Goal: Task Accomplishment & Management: Use online tool/utility

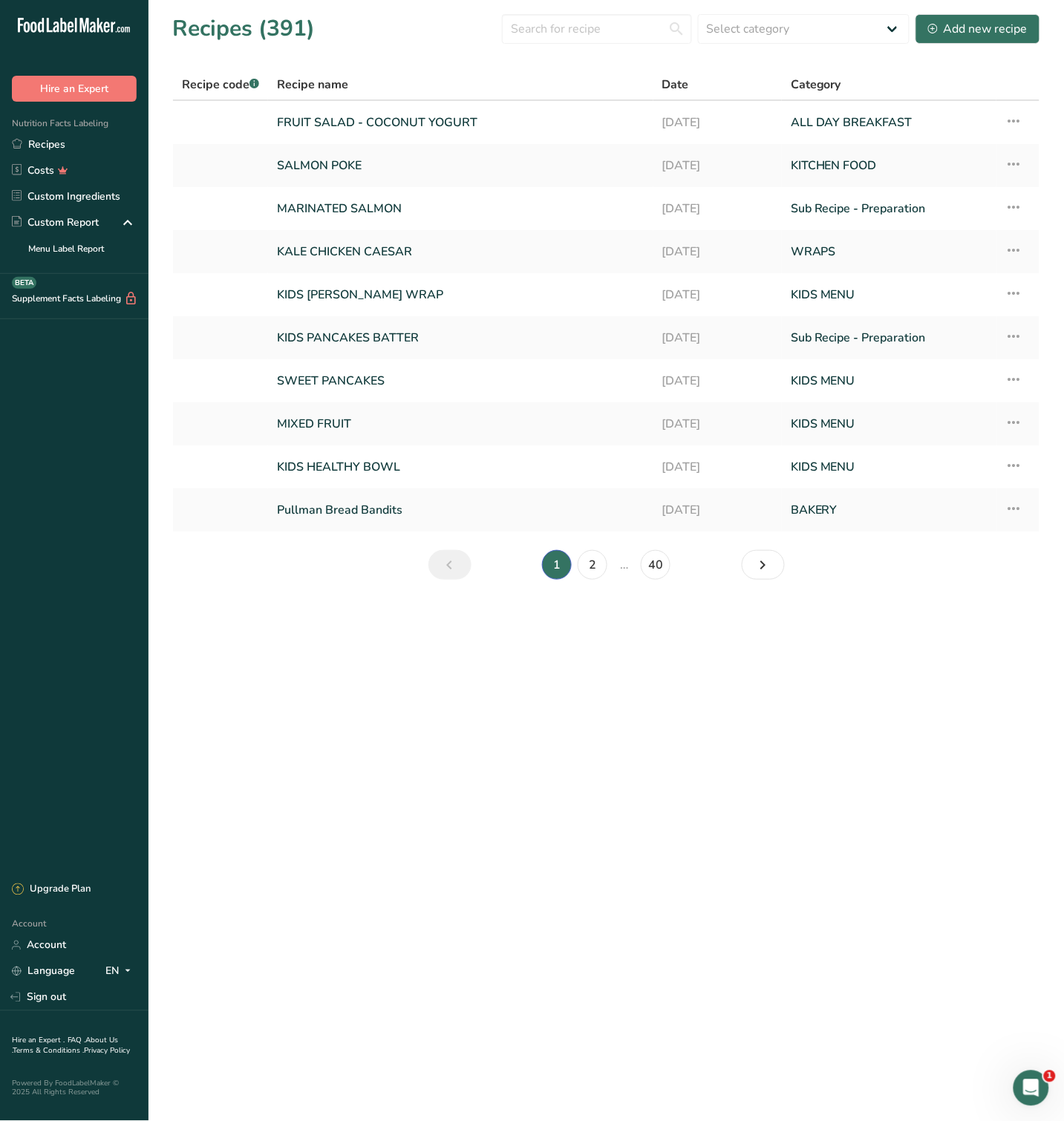
click at [607, 34] on input "text" at bounding box center [597, 29] width 190 height 30
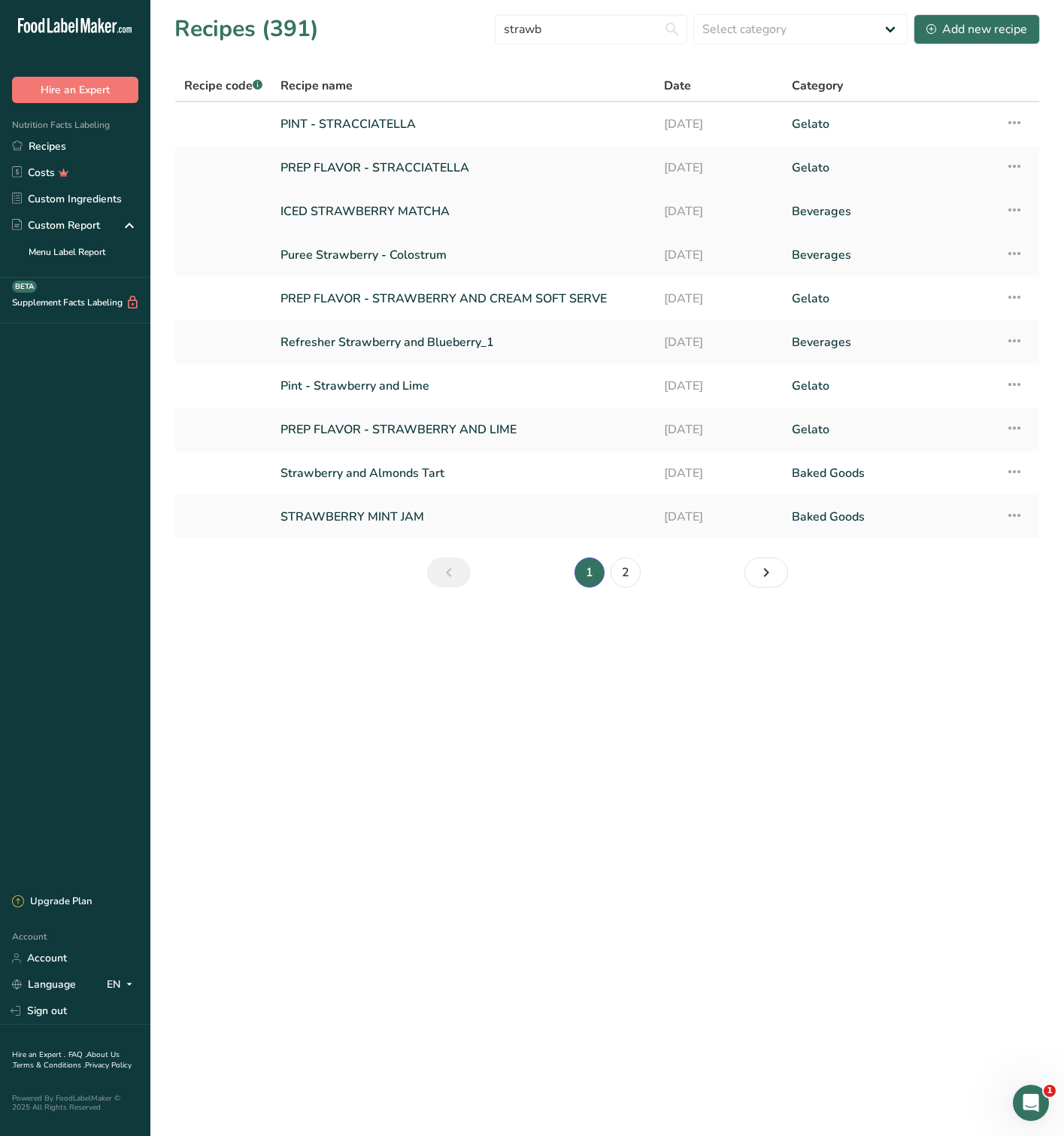
type input "strawb"
click at [408, 215] on link "ICED STRAWBERRY MATCHA" at bounding box center [464, 212] width 366 height 32
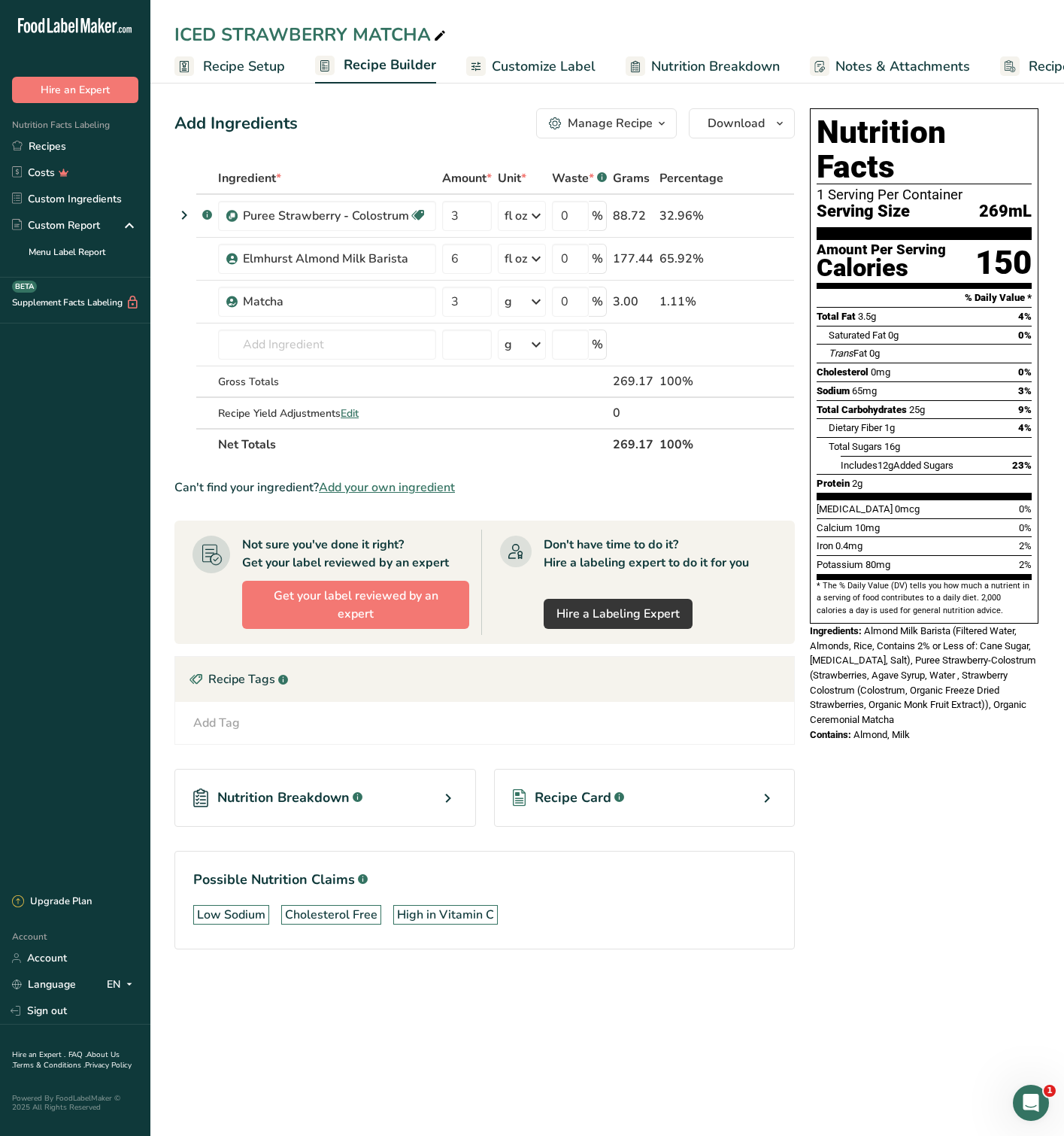
click at [655, 124] on icon "button" at bounding box center [661, 123] width 12 height 19
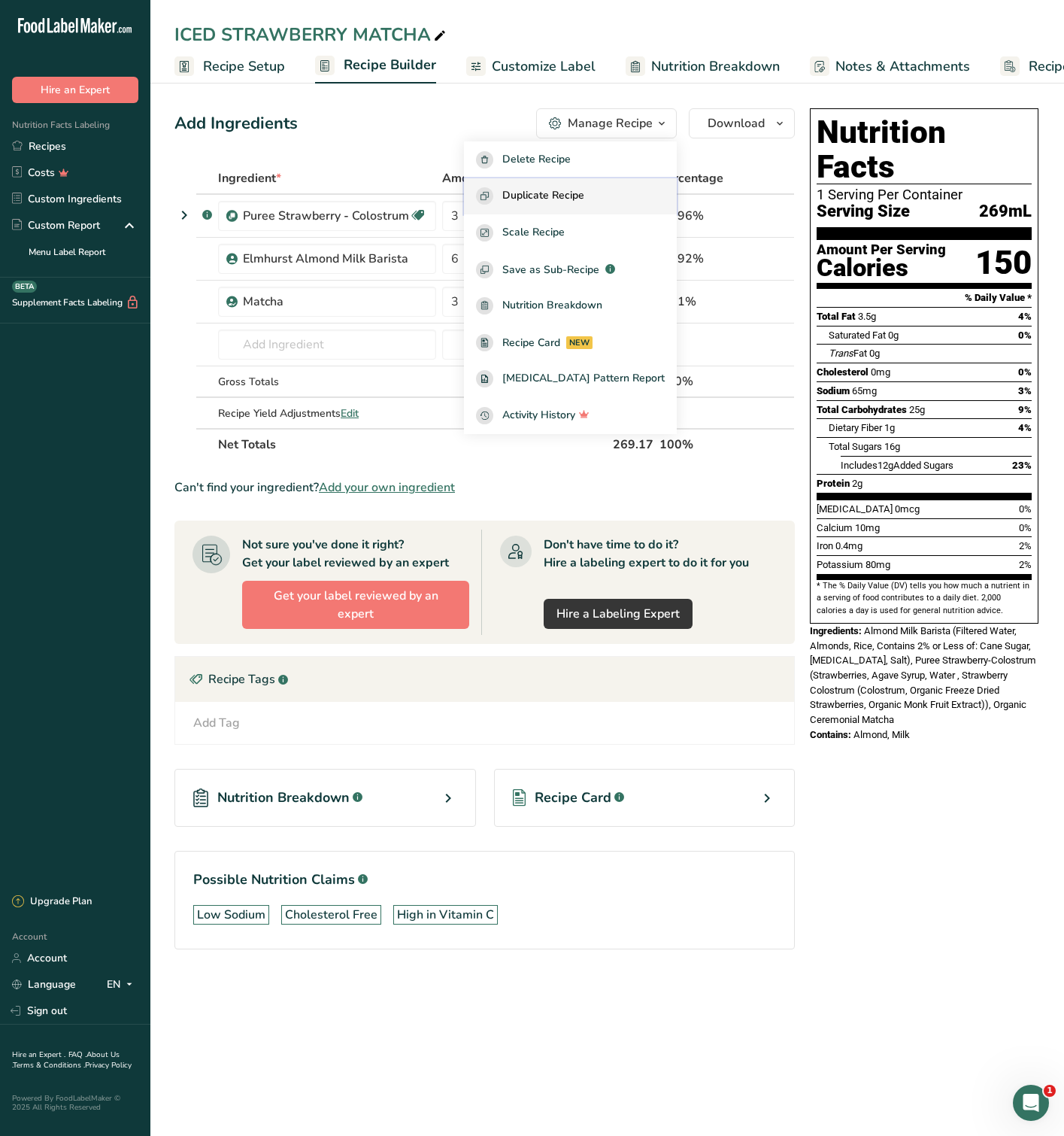
click at [629, 196] on div "Duplicate Recipe" at bounding box center [570, 196] width 189 height 17
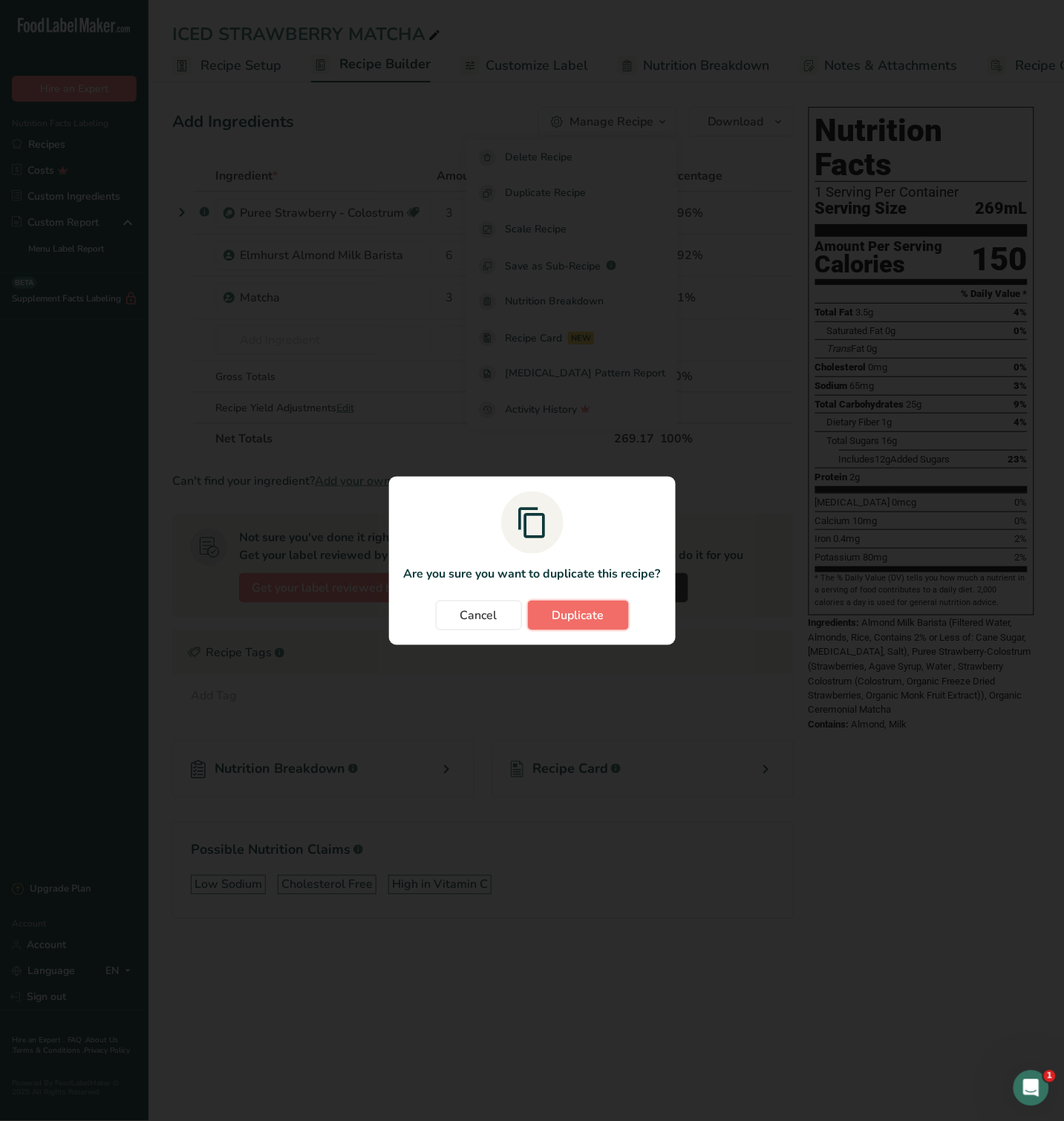
click at [594, 616] on span "Duplicate" at bounding box center [578, 615] width 52 height 18
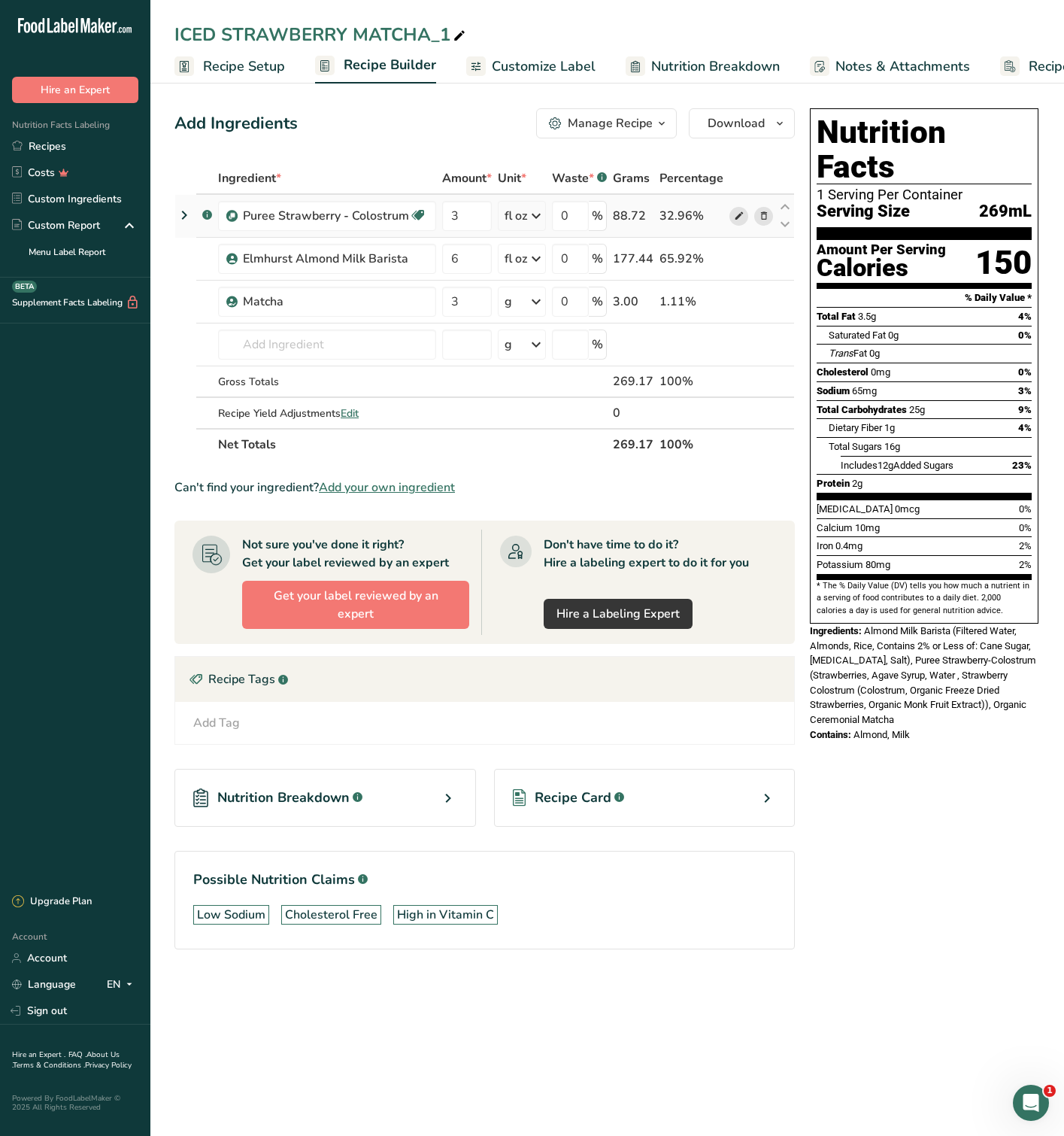
click at [734, 215] on icon at bounding box center [739, 216] width 11 height 16
click at [266, 349] on input "text" at bounding box center [327, 345] width 218 height 30
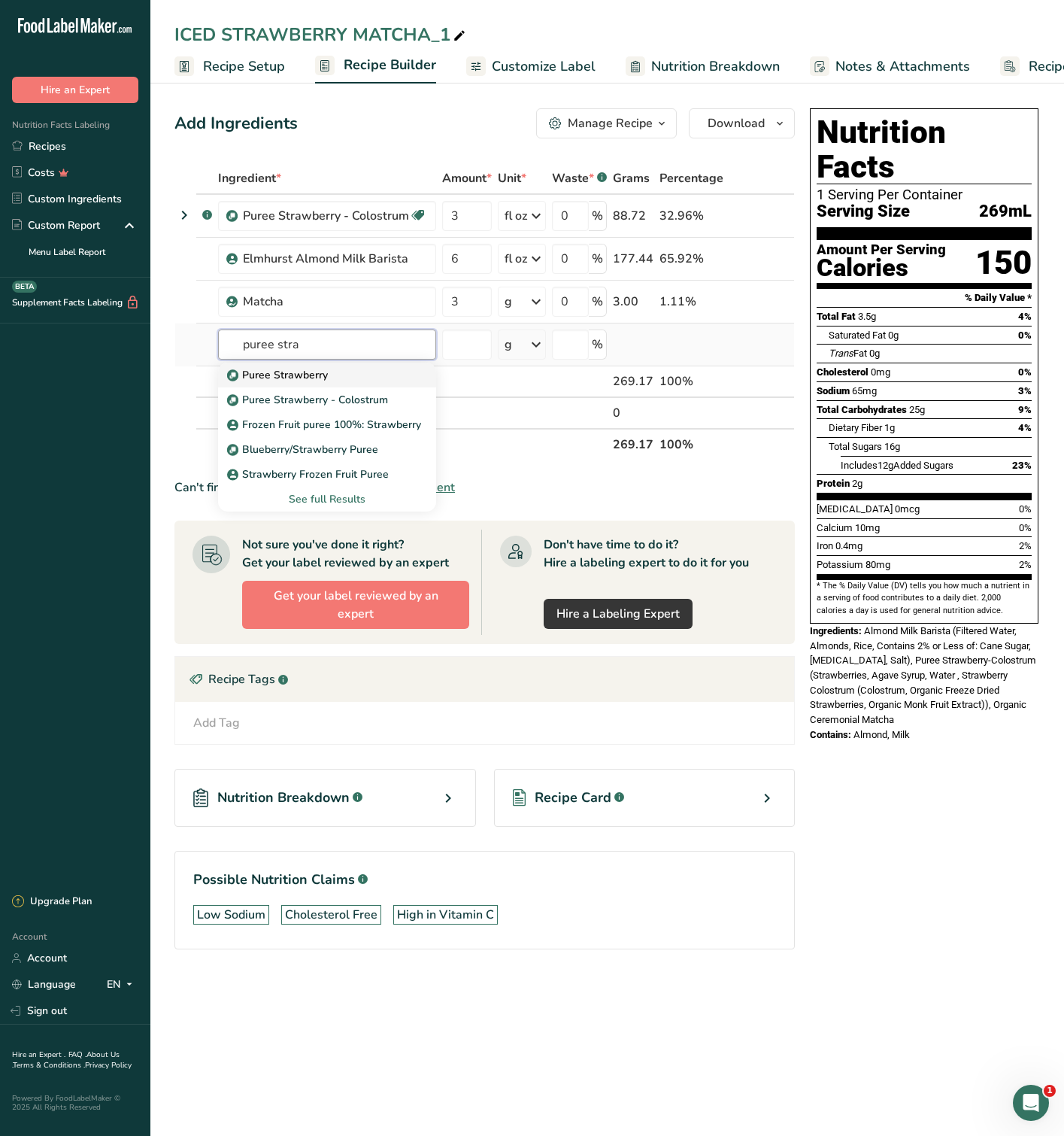
type input "puree stra"
click at [308, 378] on p "Puree Strawberry" at bounding box center [279, 375] width 98 height 16
type input "Puree Strawberry"
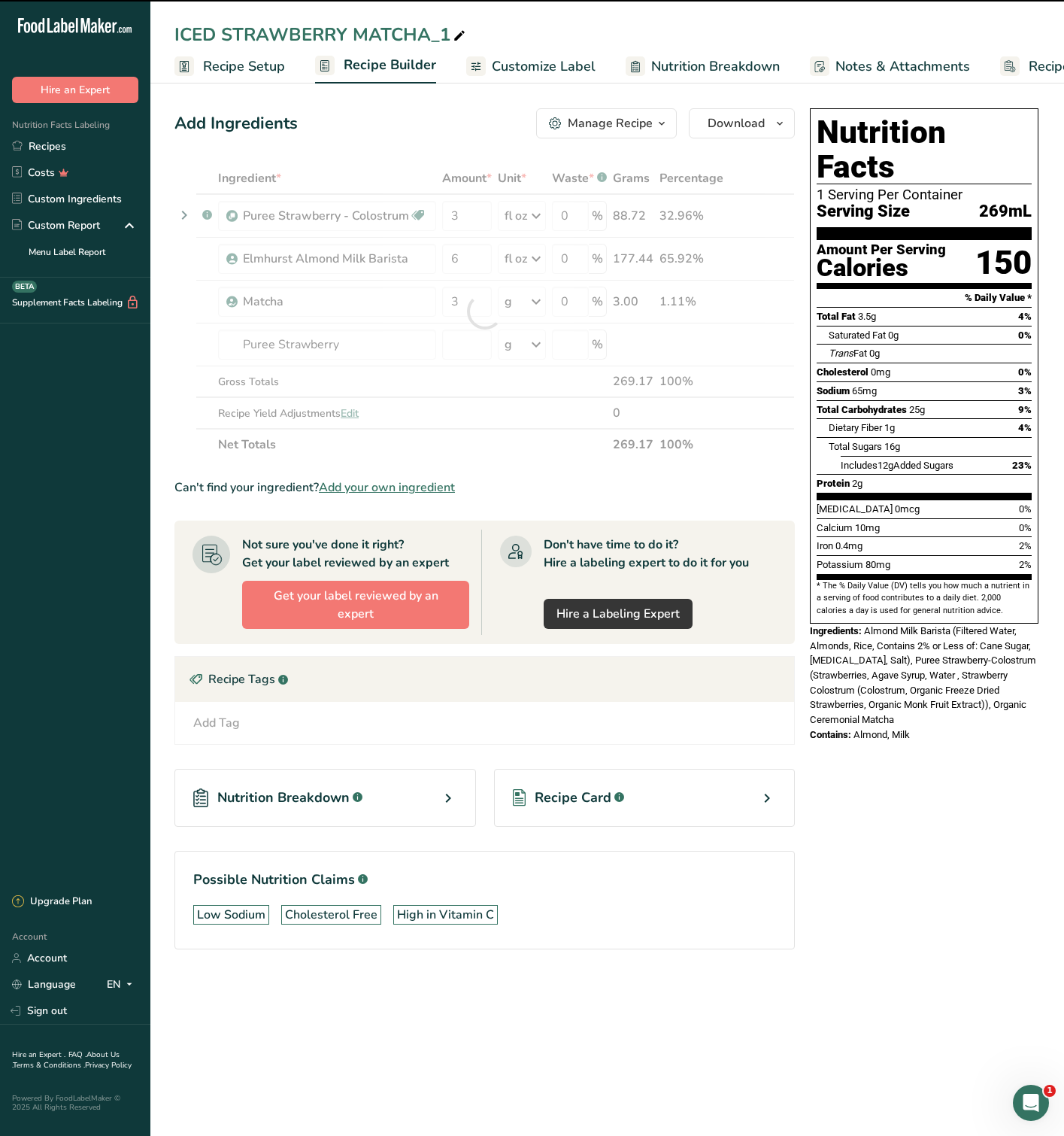
type input "0"
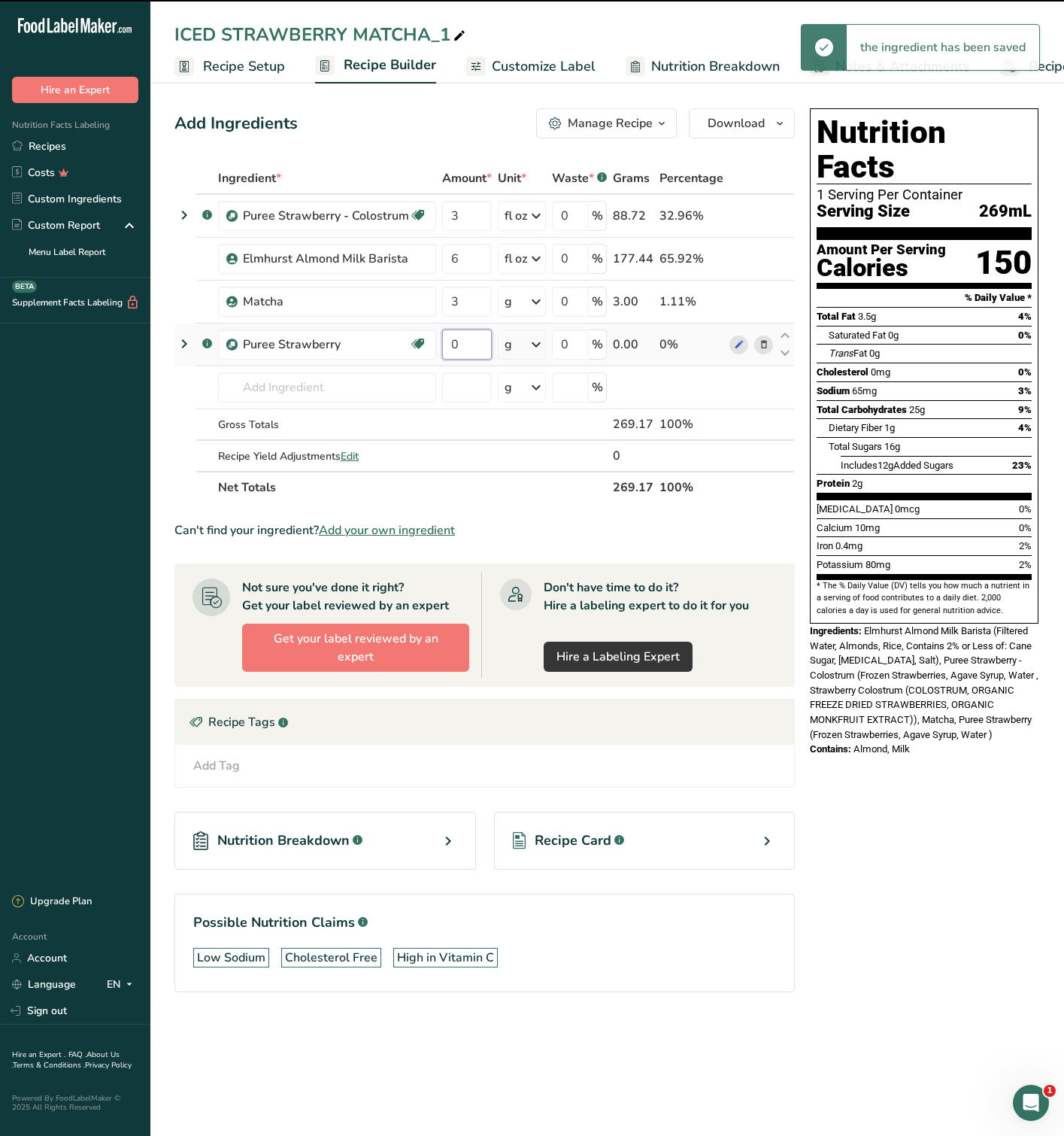
drag, startPoint x: 470, startPoint y: 345, endPoint x: 437, endPoint y: 344, distance: 33.0
click at [437, 344] on tr ".a-a{fill:#347362;}.b-a{fill:#fff;} Puree Strawberry Source of Antioxidants Dai…" at bounding box center [485, 345] width 619 height 43
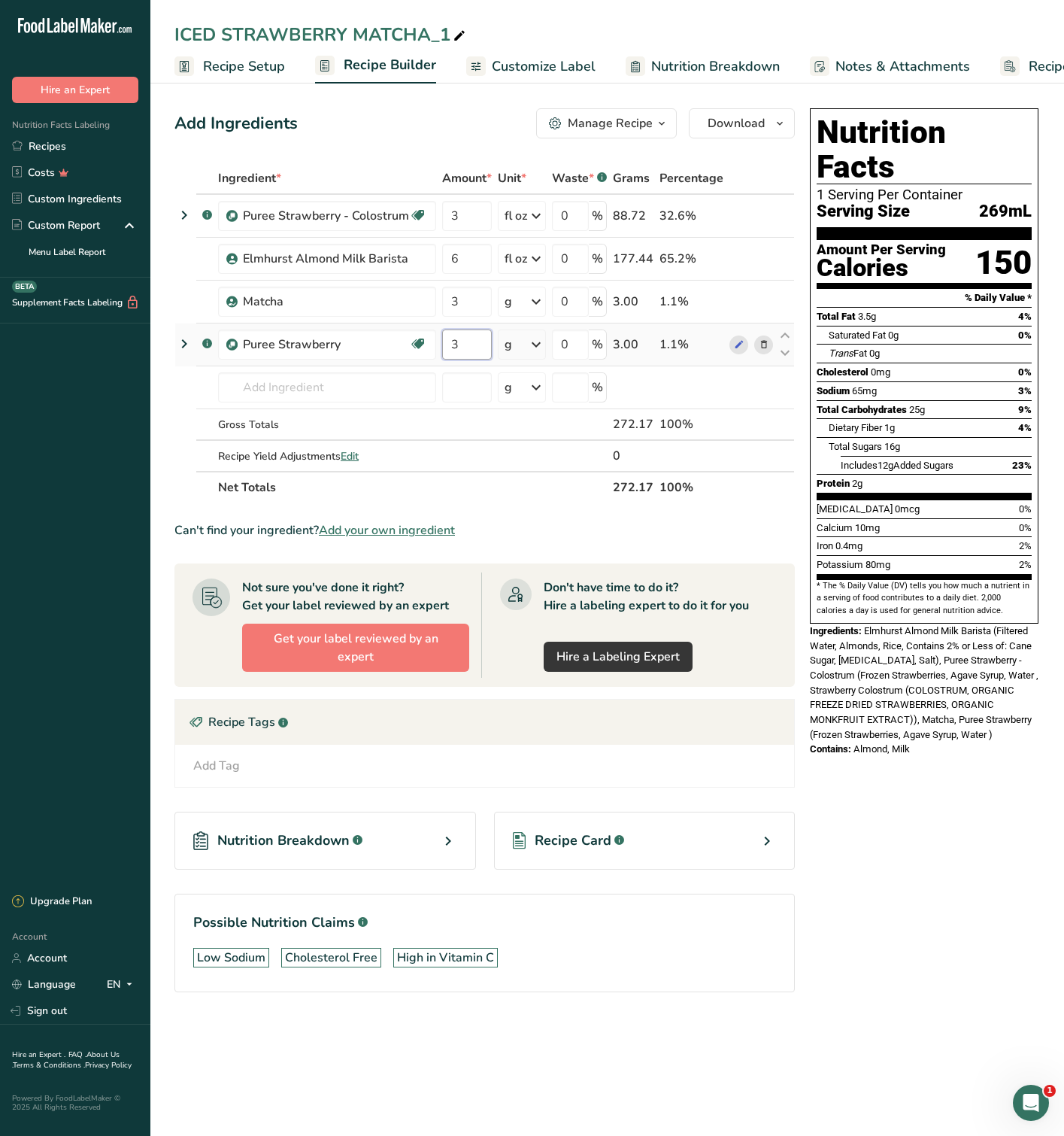
type input "3"
click at [506, 332] on div "Ingredient * Amount * Unit * Waste * .a-a{fill:#347362;}.b-a{fill:#fff;} Grams …" at bounding box center [485, 333] width 620 height 341
click at [527, 341] on div "g" at bounding box center [522, 345] width 48 height 30
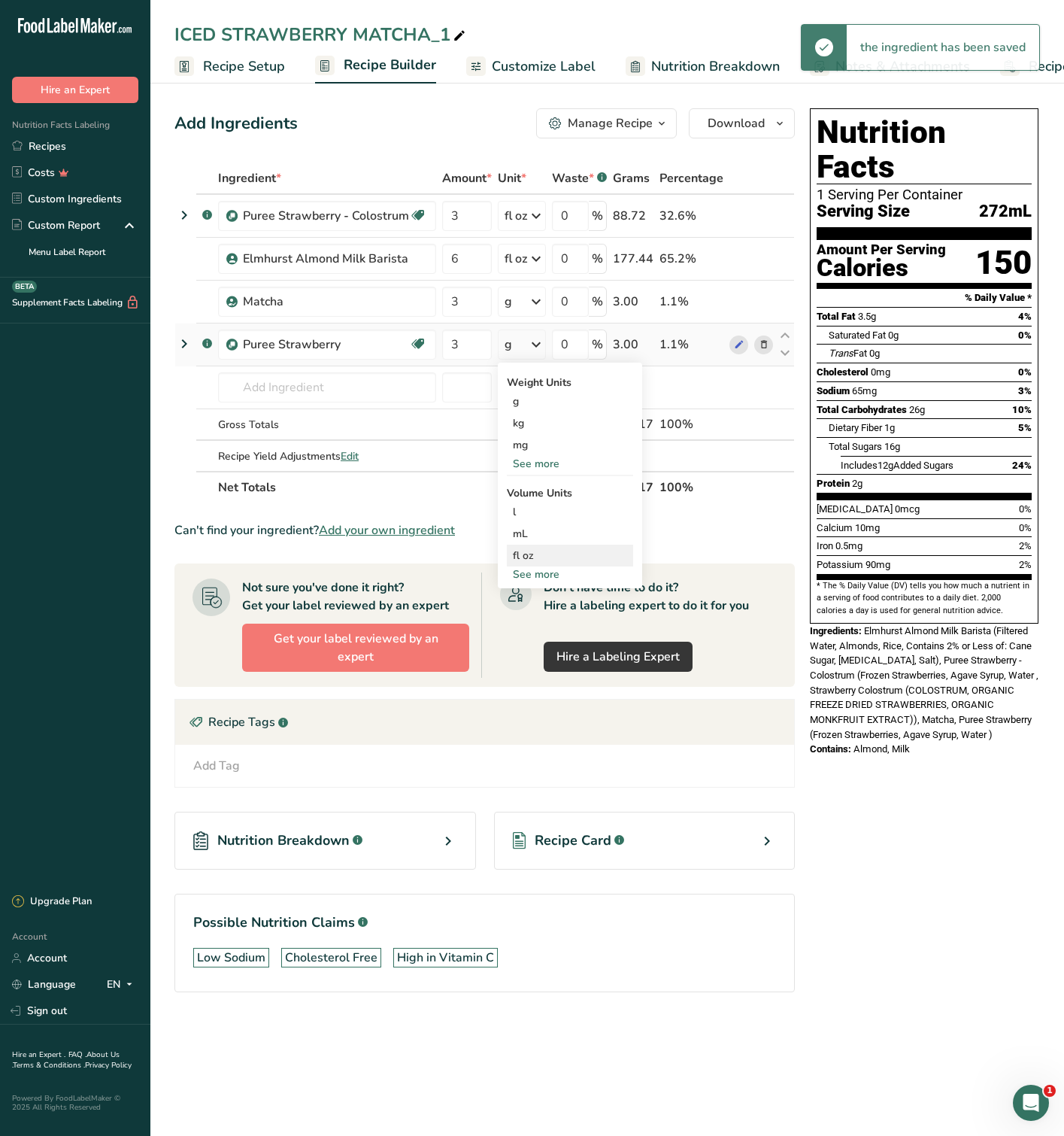
click at [543, 555] on div "fl oz" at bounding box center [570, 555] width 114 height 16
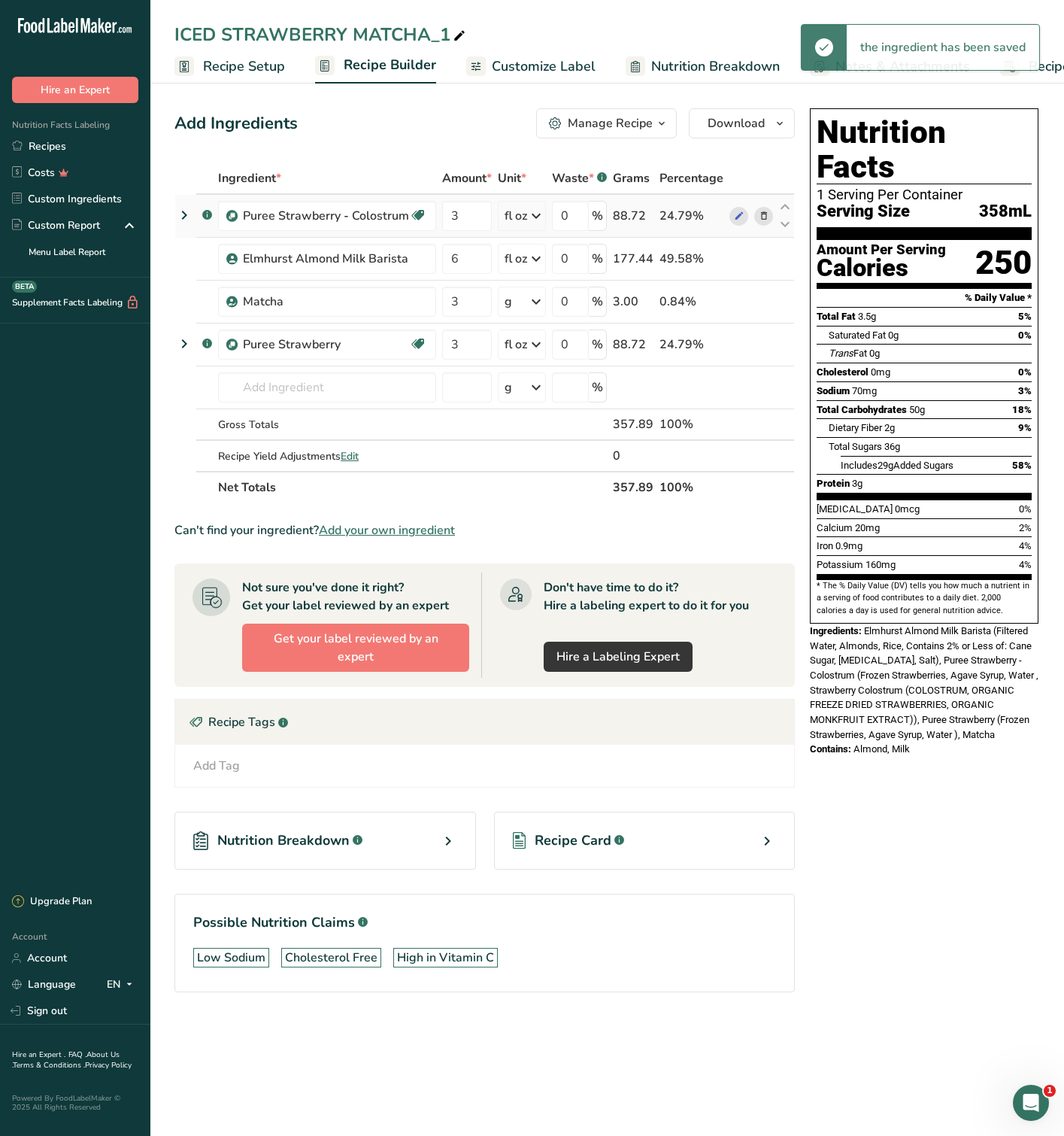
click at [764, 215] on icon at bounding box center [764, 216] width 11 height 16
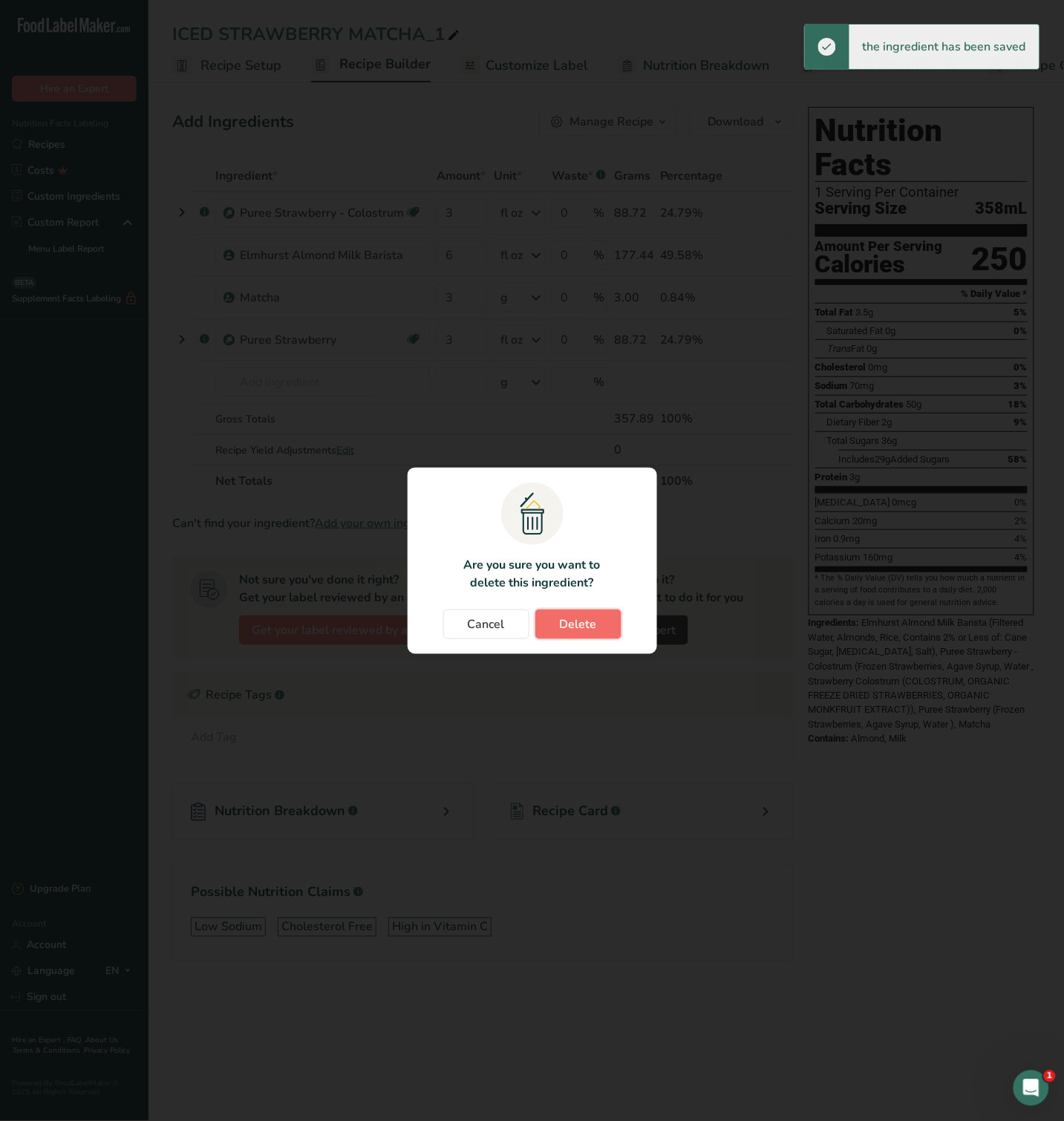
click at [597, 619] on button "Delete" at bounding box center [578, 624] width 86 height 30
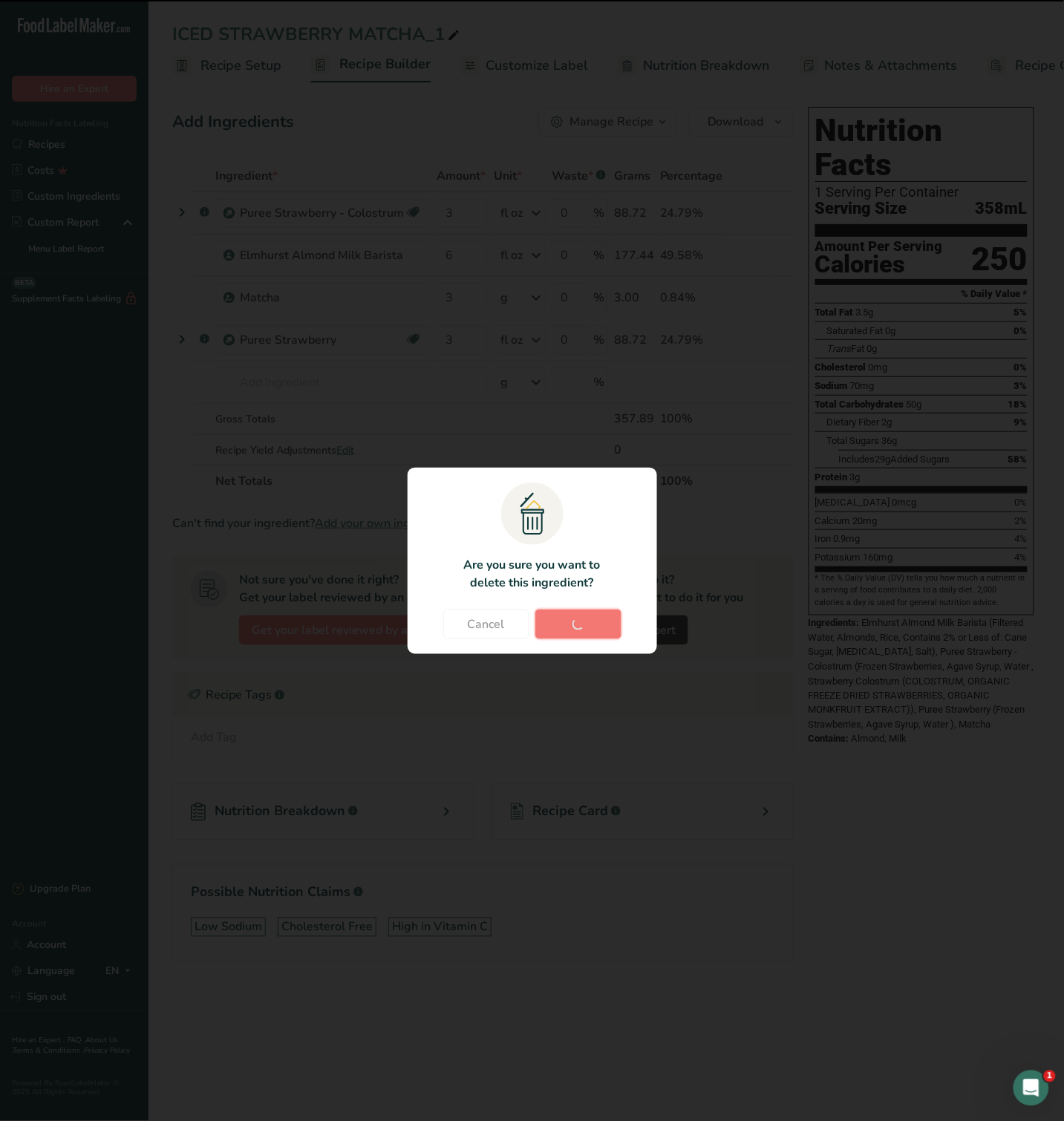
type input "6"
type input "3"
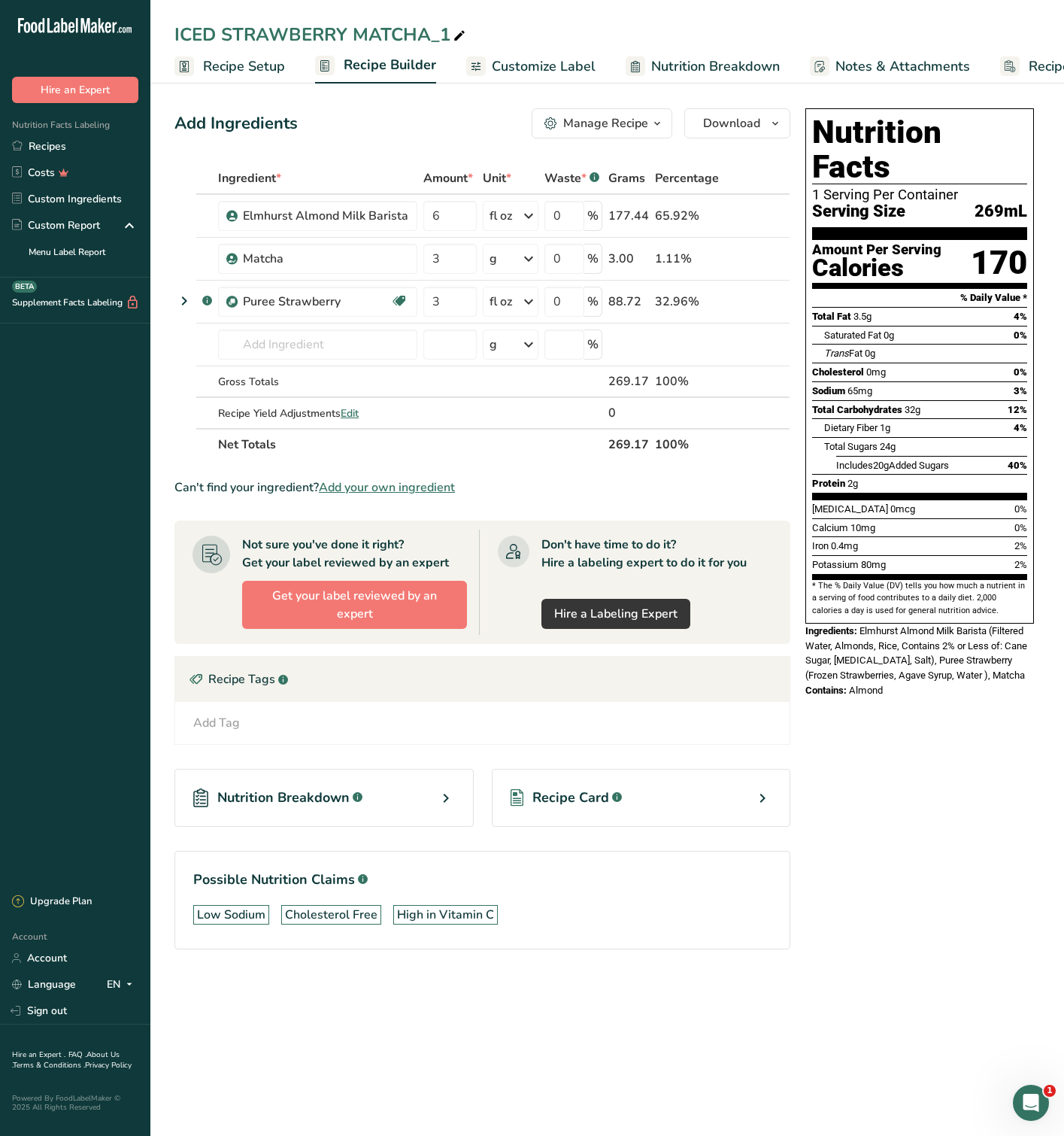
click at [445, 29] on div "ICED STRAWBERRY MATCHA_1" at bounding box center [321, 35] width 294 height 27
drag, startPoint x: 435, startPoint y: 38, endPoint x: 457, endPoint y: 40, distance: 22.1
click at [457, 40] on input "ICED STRAWBERRY MATCHA_1" at bounding box center [607, 35] width 865 height 27
click at [700, 31] on input "ICED STRAWBERRY MATCHA - N/COLOSTRUM" at bounding box center [607, 35] width 865 height 27
type input "ICED STRAWBERRY MATCHA - N/COLOSTRUM"
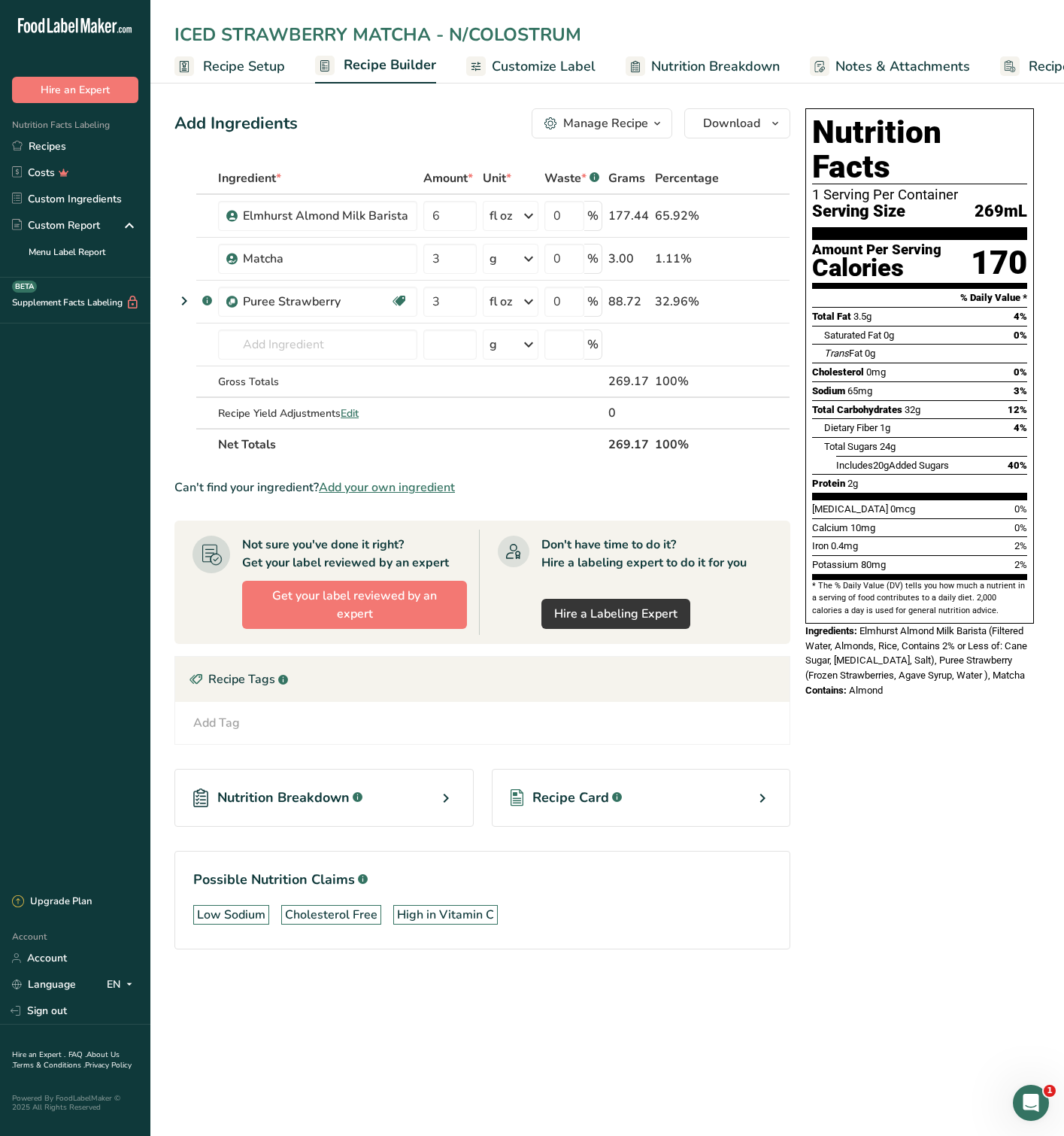
click at [903, 735] on div "Nutrition Facts 1 Serving Per Container Serving Size 269mL Amount Per Serving C…" at bounding box center [920, 550] width 241 height 895
click at [902, 772] on div "Nutrition Facts 1 Serving Per Container Serving Size 269mL Amount Per Serving C…" at bounding box center [920, 550] width 241 height 895
click at [745, 128] on span "Download" at bounding box center [731, 123] width 57 height 18
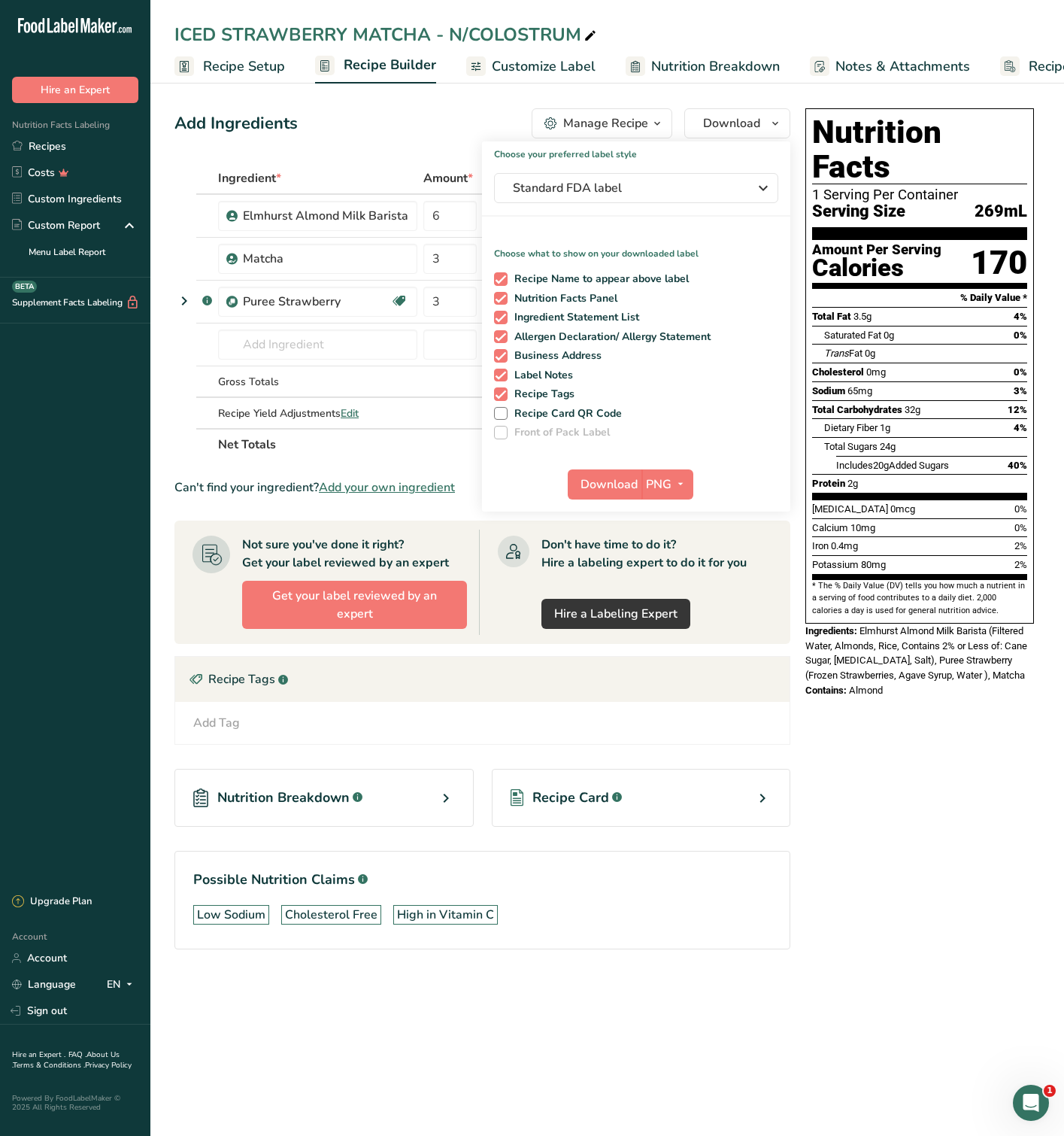
click at [953, 707] on div "Nutrition Facts 1 Serving Per Container Serving Size 269mL Amount Per Serving C…" at bounding box center [920, 550] width 241 height 895
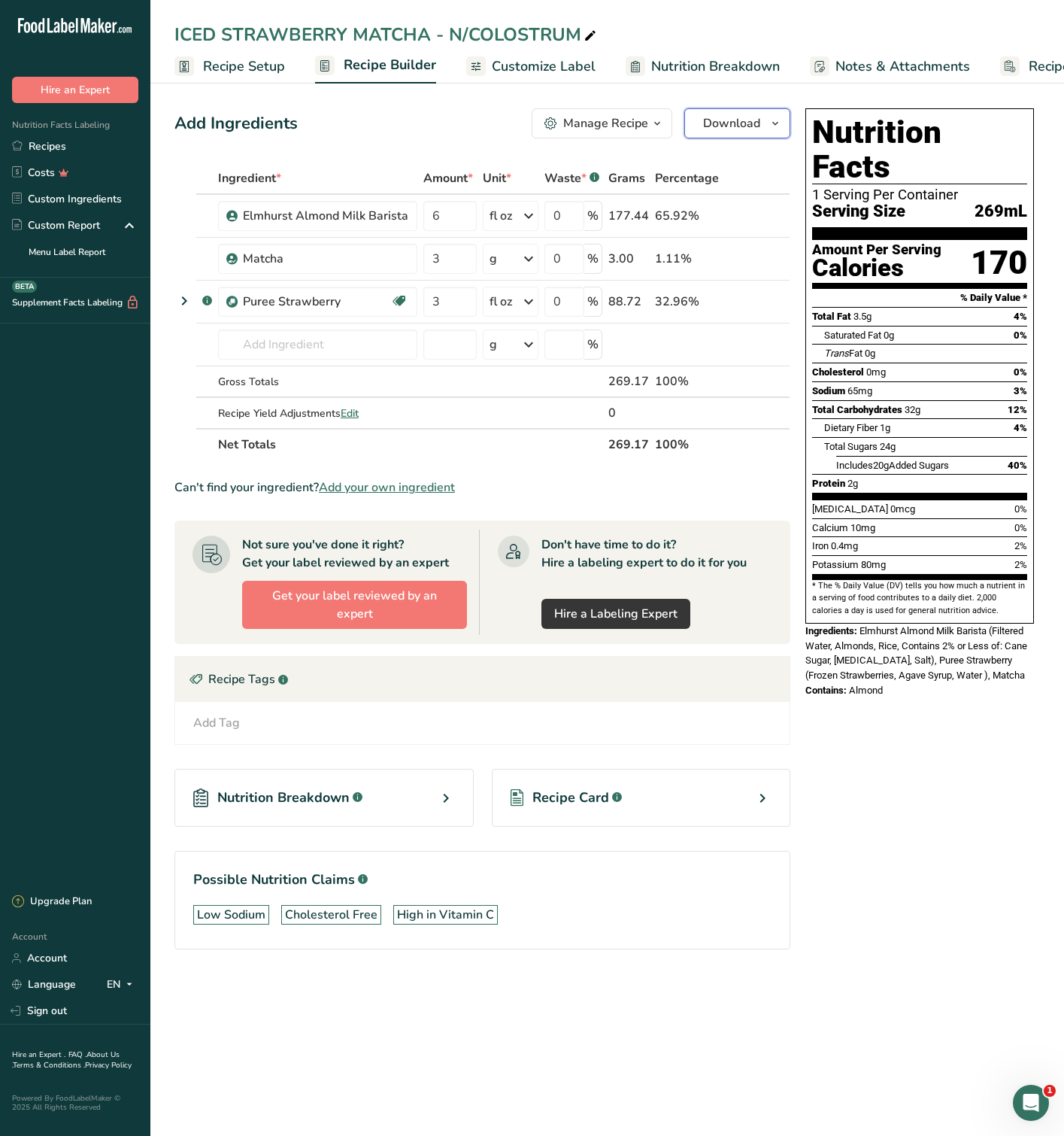
click at [752, 123] on span "Download" at bounding box center [731, 123] width 57 height 18
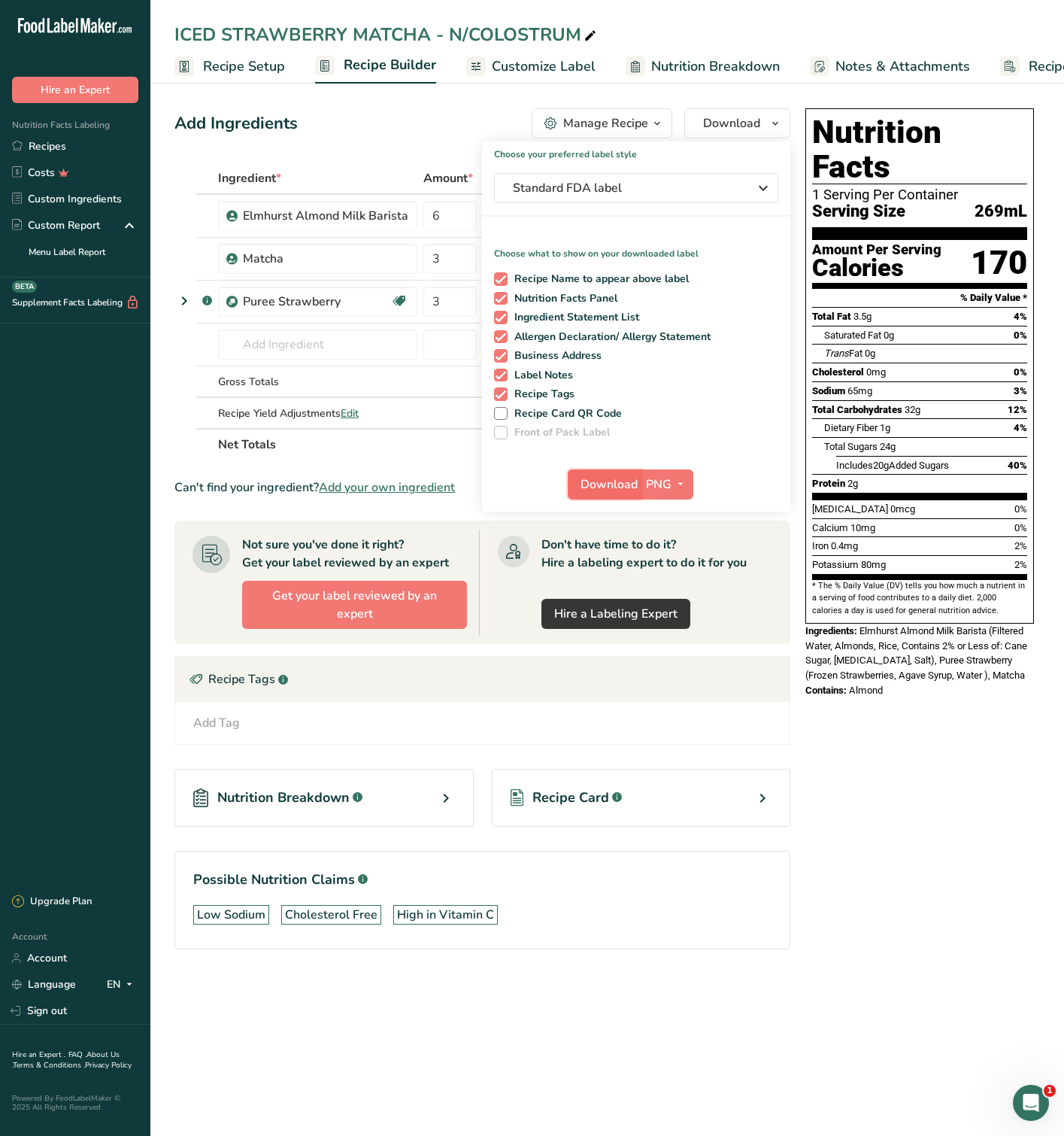
click at [633, 480] on span "Download" at bounding box center [609, 485] width 57 height 18
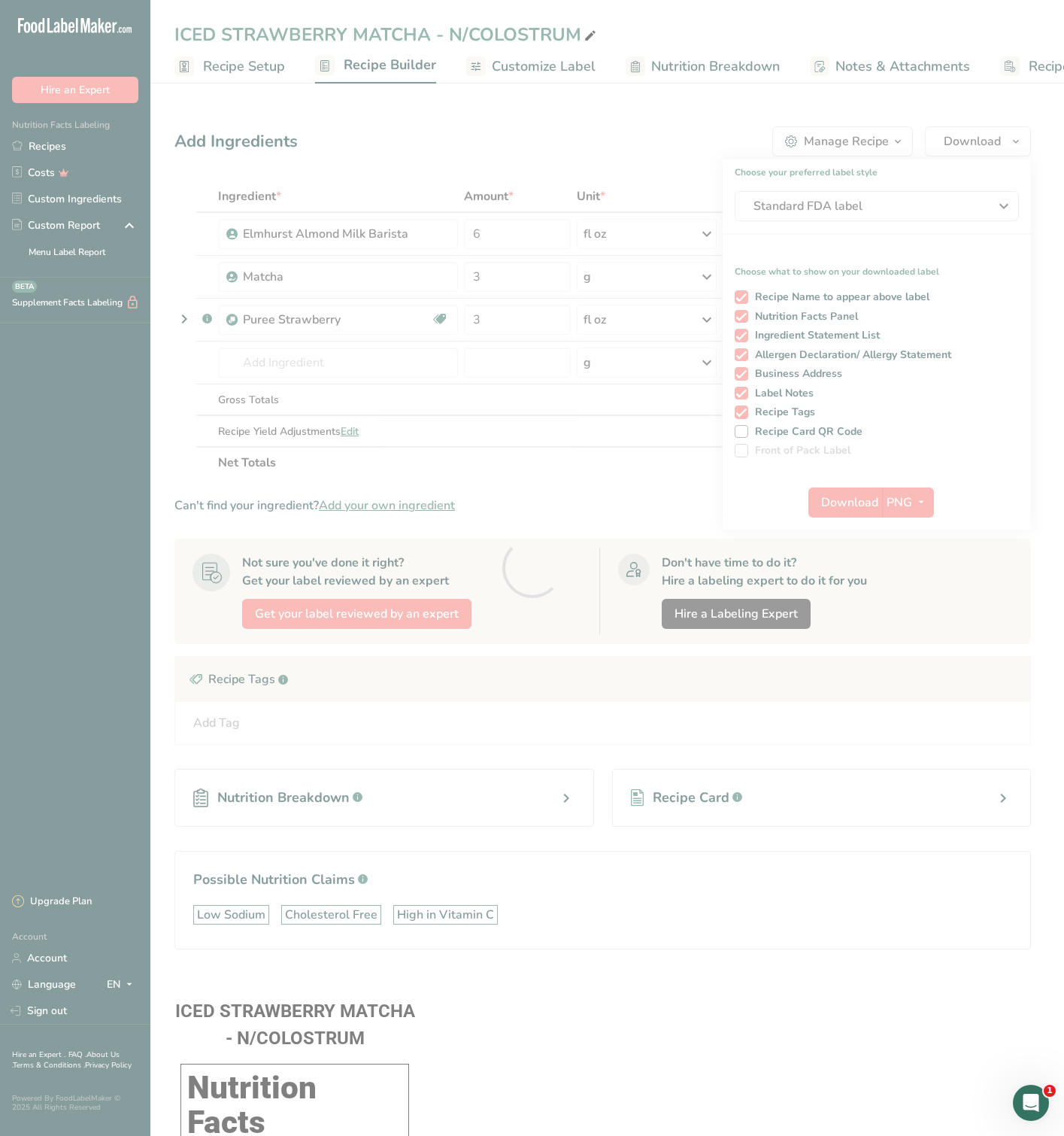
click at [61, 154] on div at bounding box center [532, 568] width 1064 height 1136
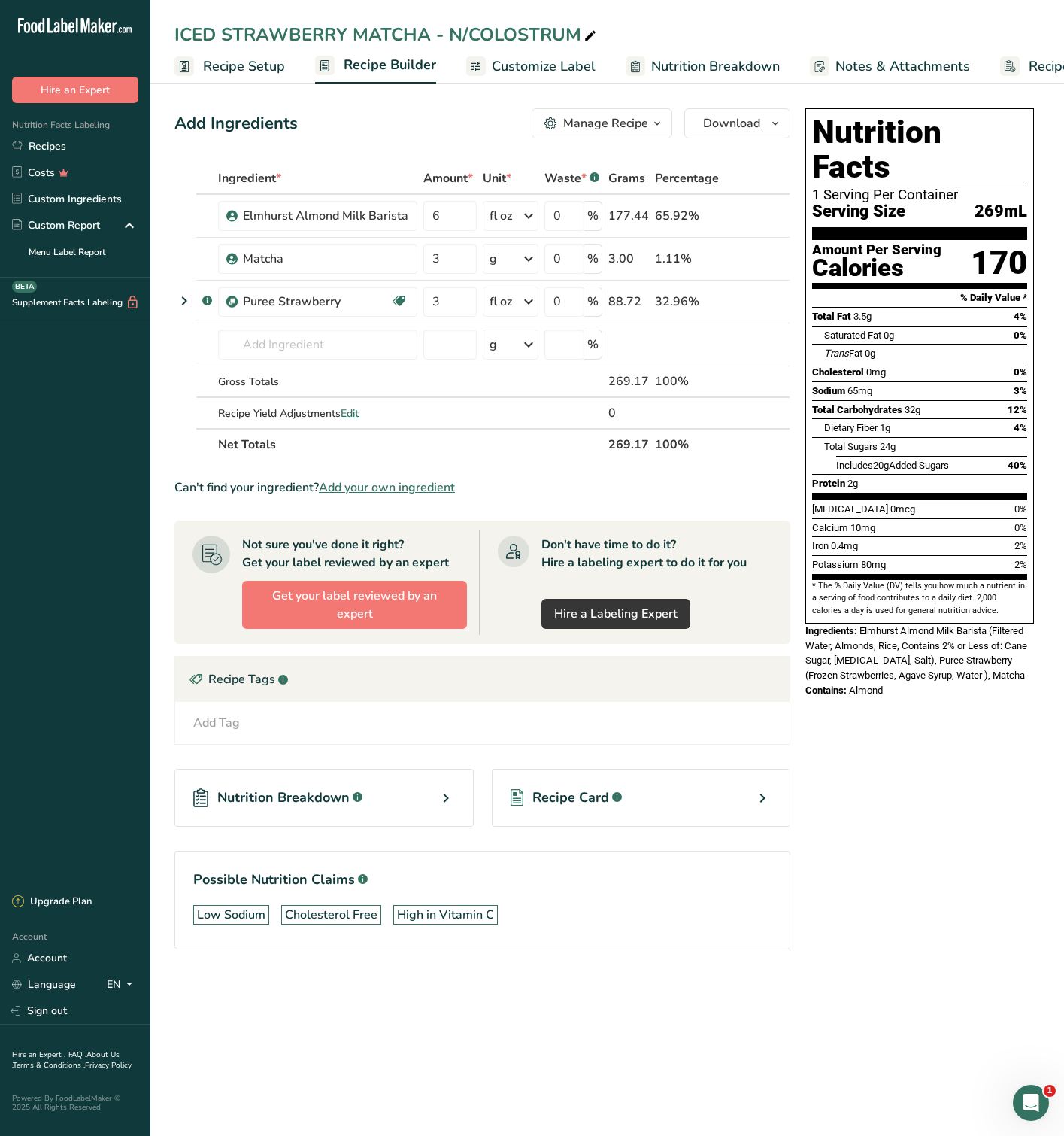
click at [56, 148] on link "Recipes" at bounding box center [75, 146] width 150 height 26
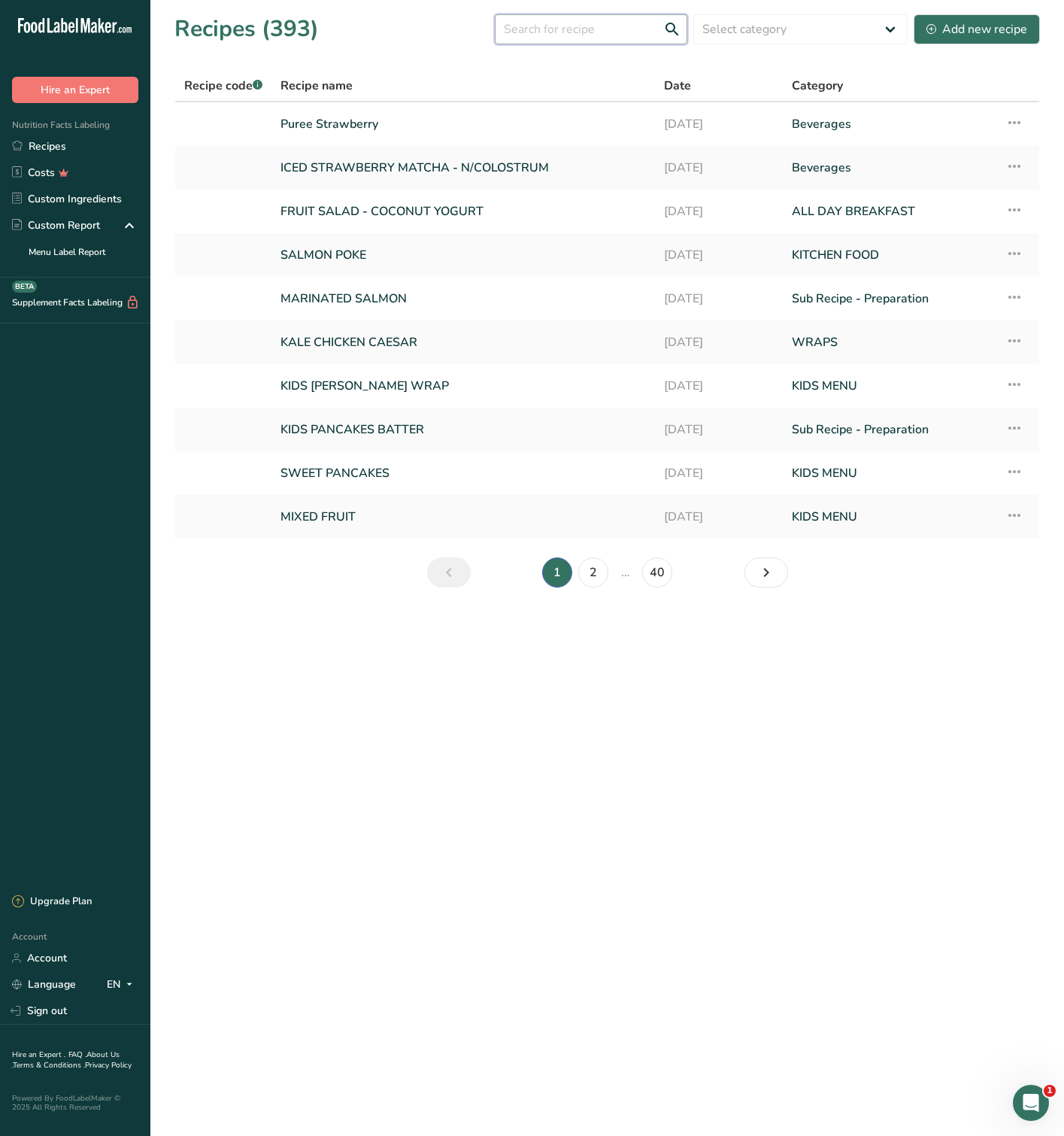
click at [616, 14] on input "text" at bounding box center [591, 29] width 193 height 30
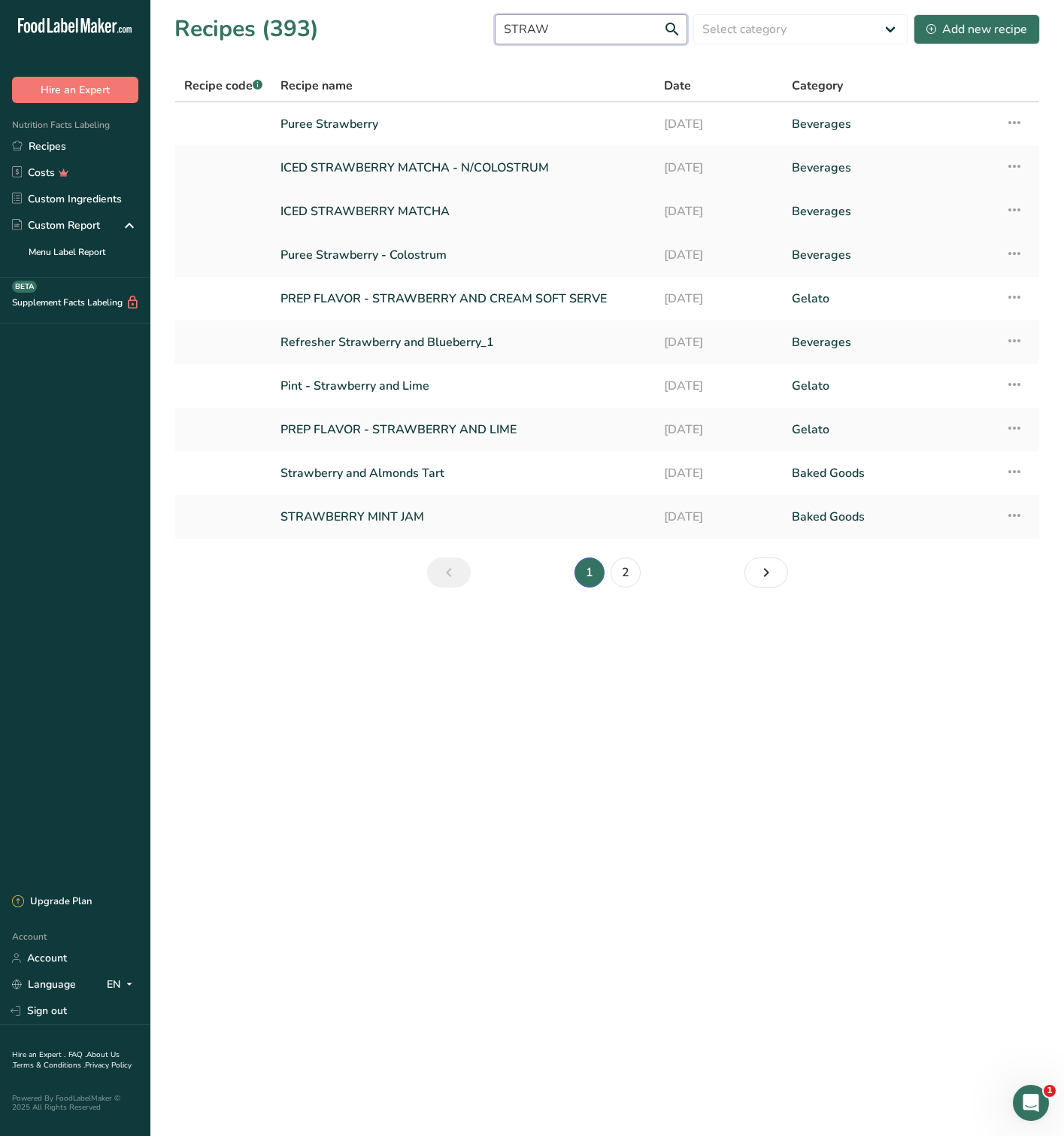
type input "STRAW"
click at [415, 215] on link "ICED STRAWBERRY MATCHA" at bounding box center [464, 212] width 366 height 32
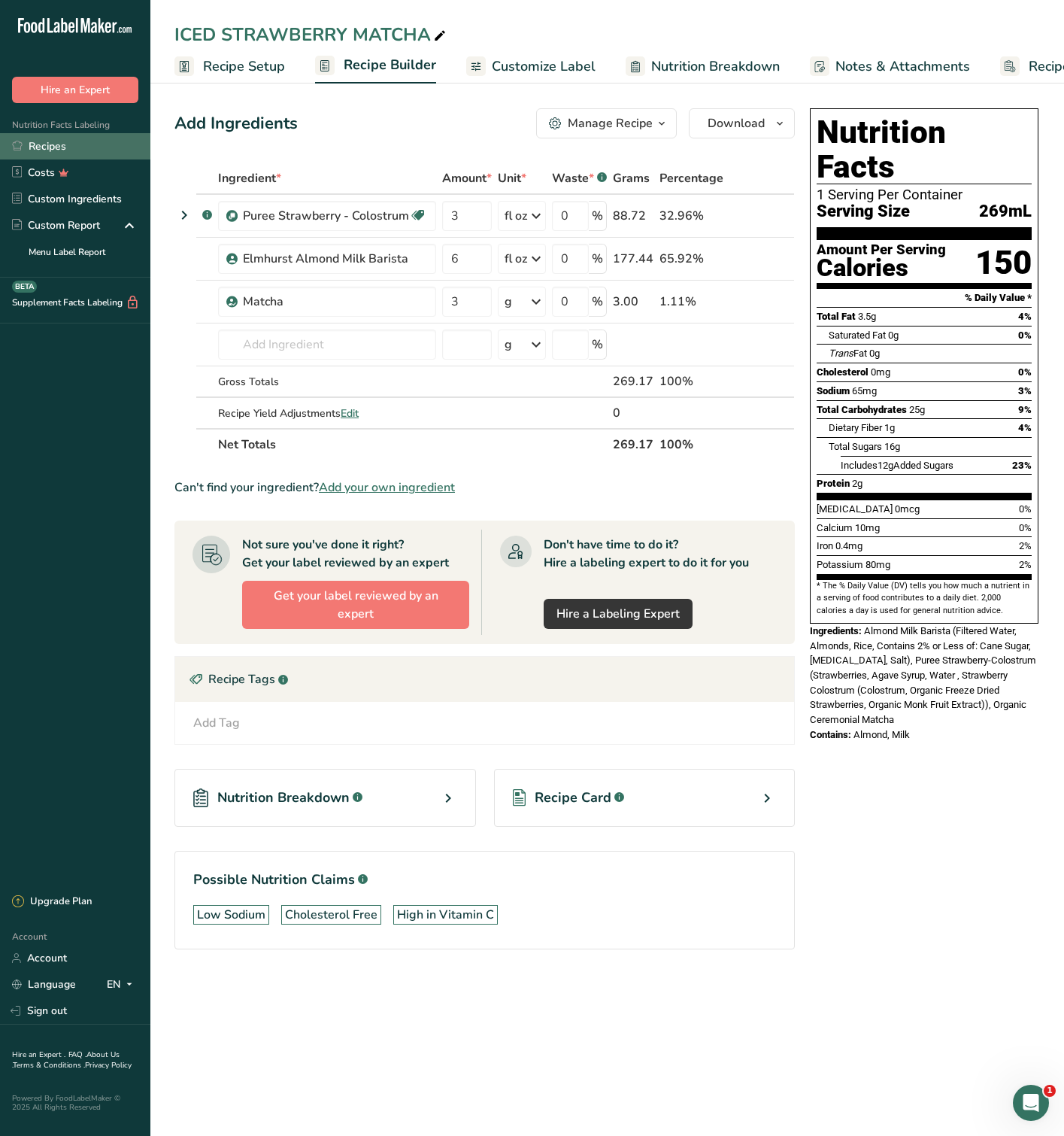
click at [73, 136] on link "Recipes" at bounding box center [75, 146] width 150 height 26
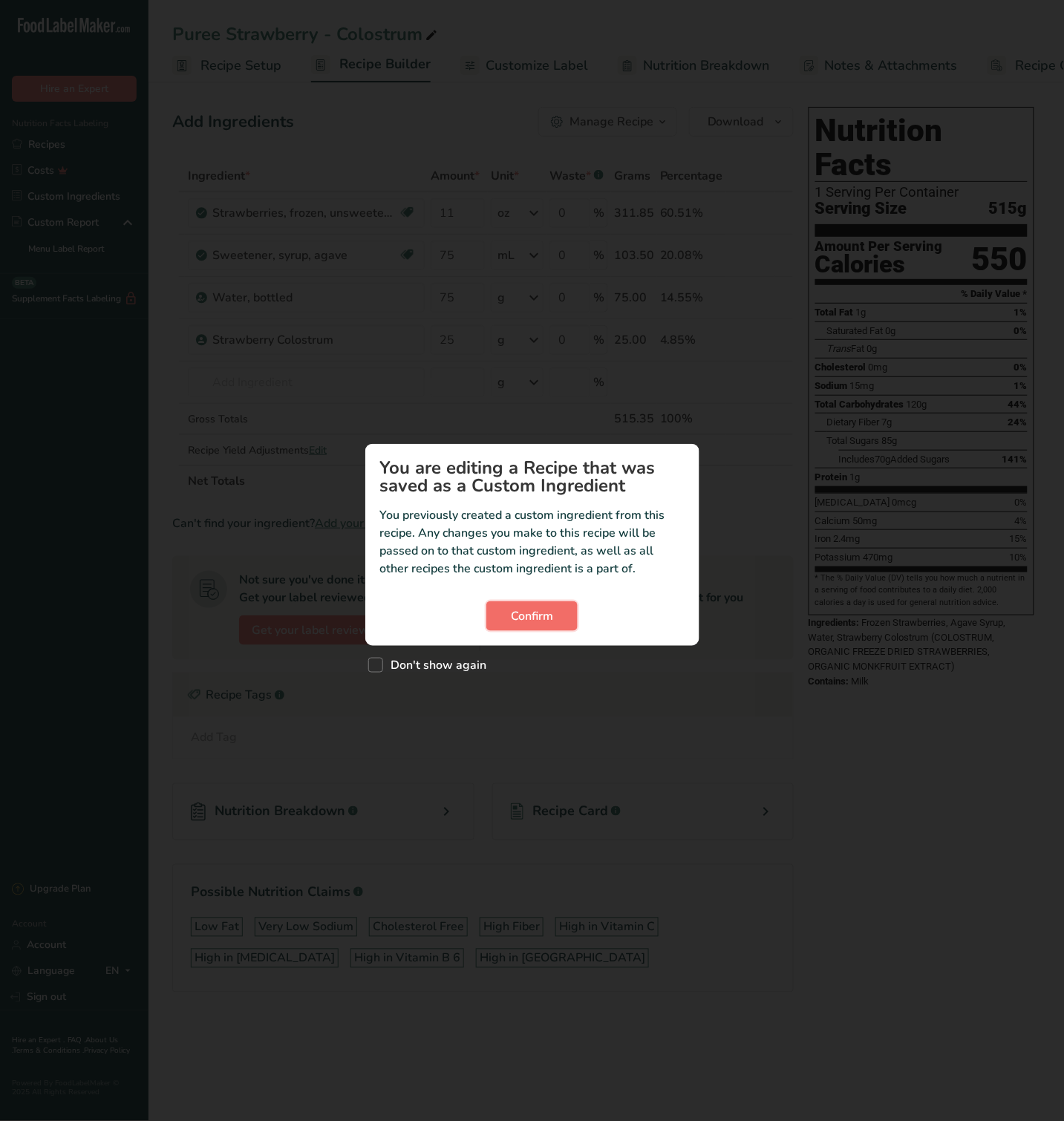
click at [547, 602] on button "Confirm" at bounding box center [532, 616] width 91 height 30
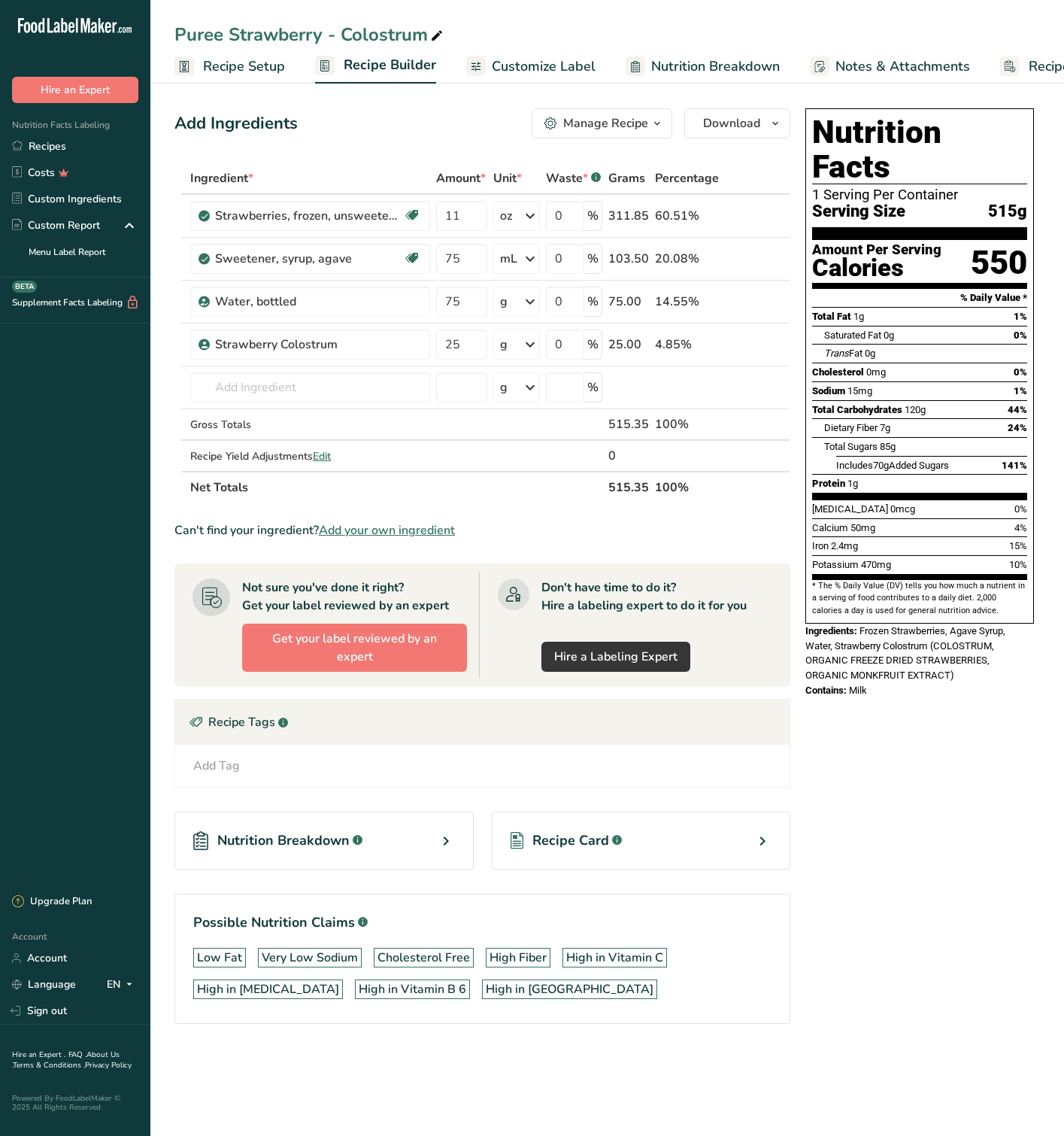
click at [631, 123] on div "Manage Recipe" at bounding box center [605, 123] width 85 height 18
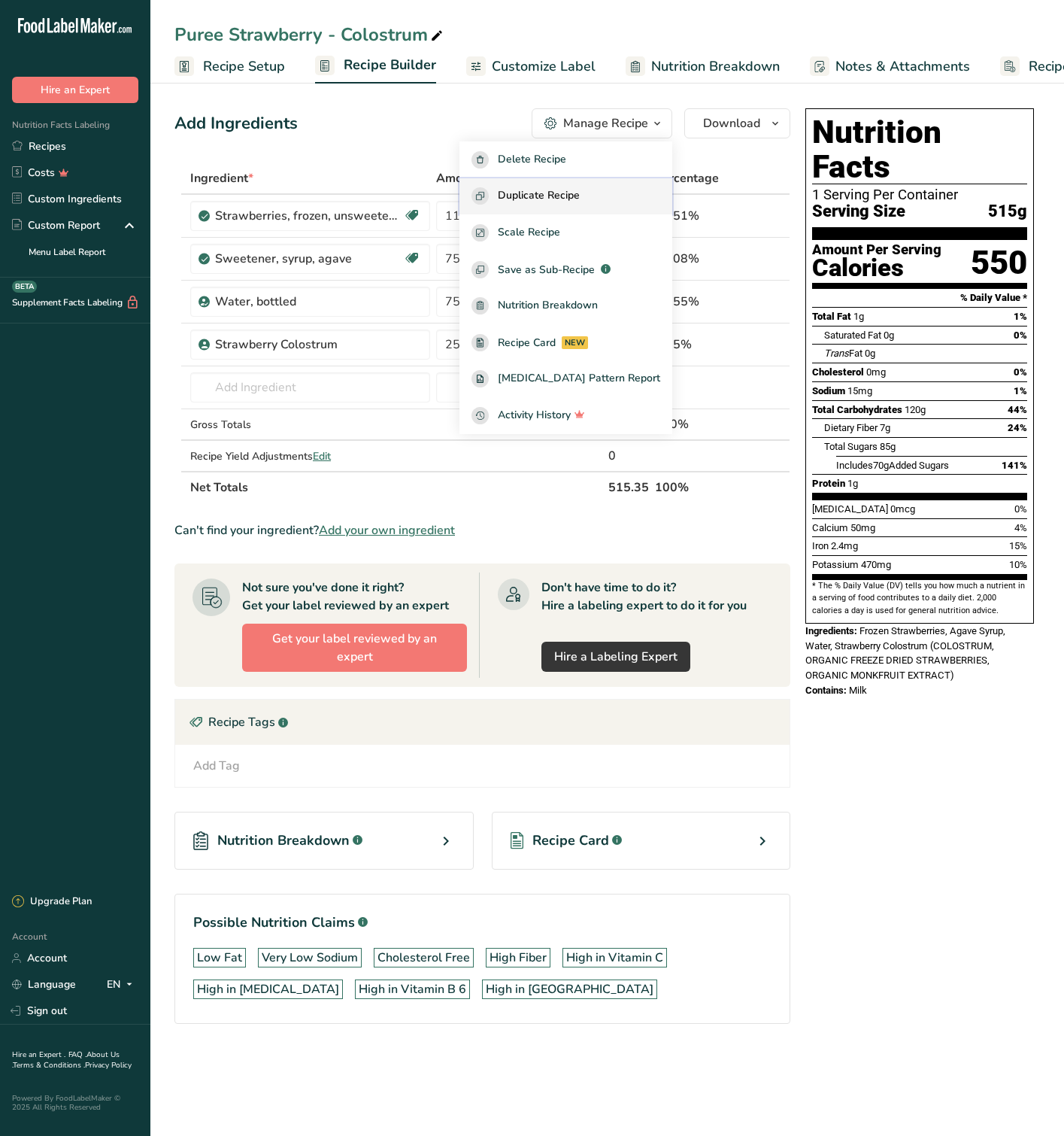
click at [624, 204] on div "Duplicate Recipe" at bounding box center [566, 196] width 189 height 17
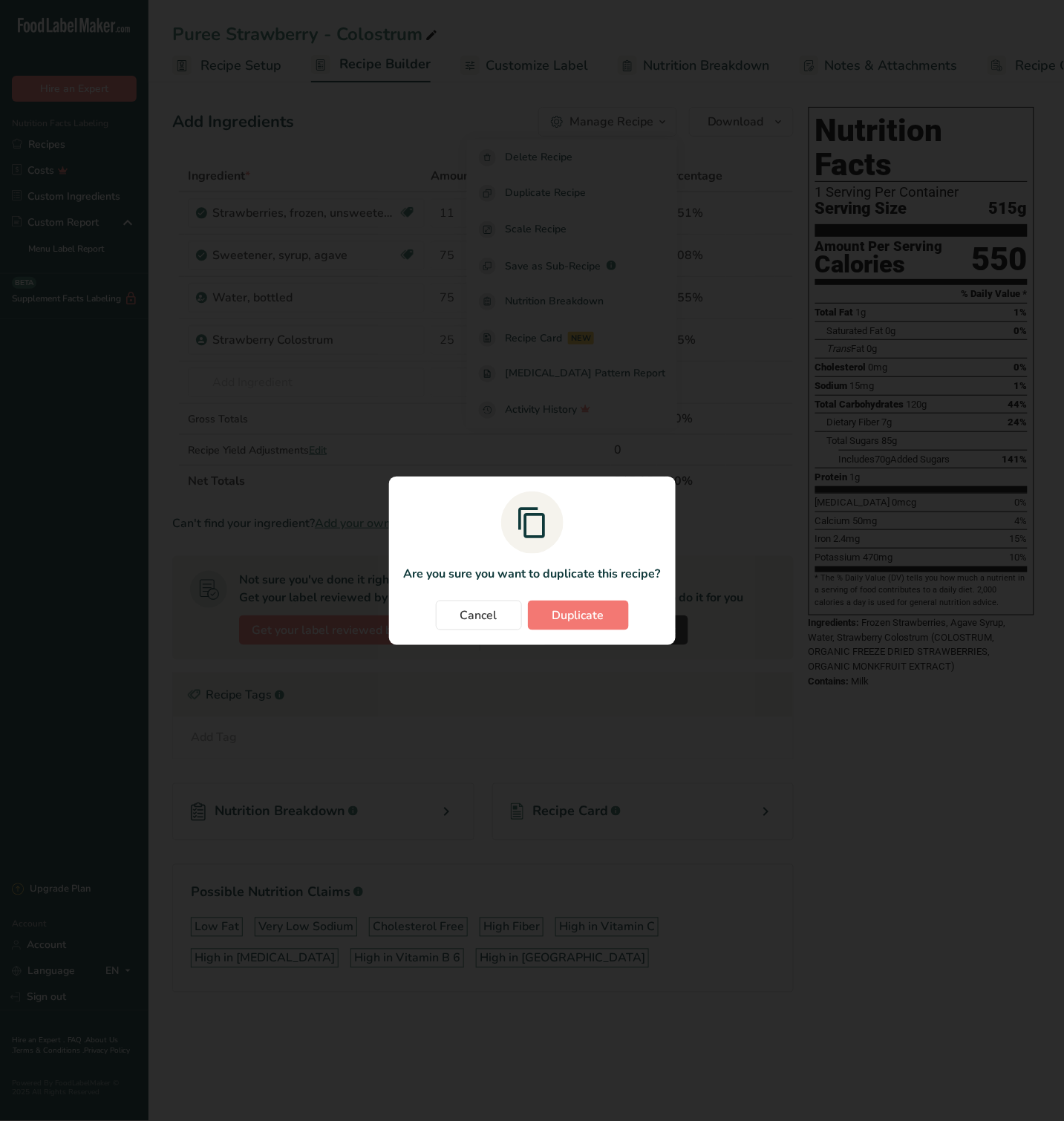
click at [607, 595] on section "Are you sure you want to duplicate this recipe? Cancel Duplicate" at bounding box center [533, 561] width 287 height 169
click at [604, 607] on button "Duplicate" at bounding box center [578, 615] width 101 height 30
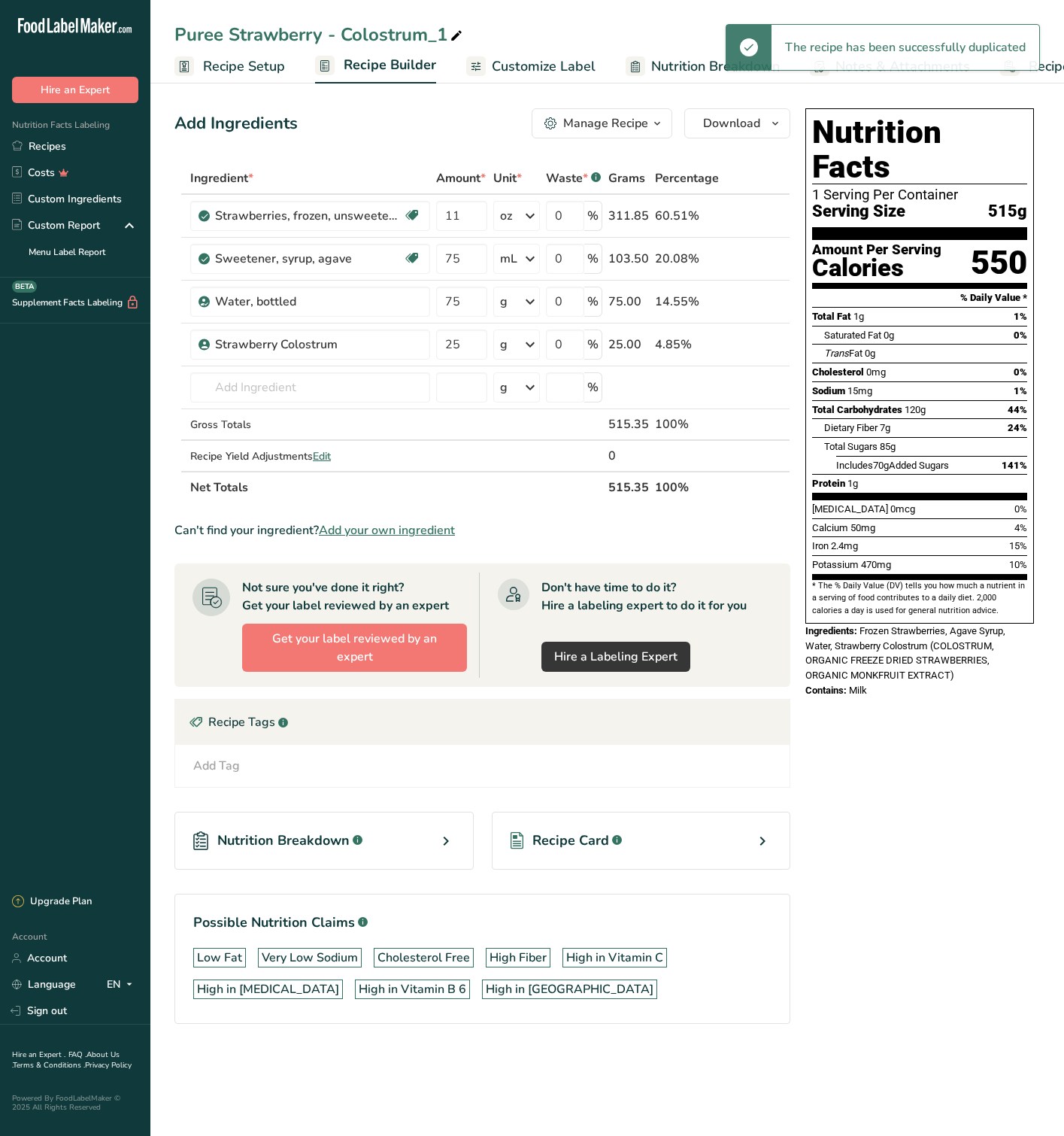
click at [316, 41] on div "Puree Strawberry - Colostrum_1" at bounding box center [320, 35] width 291 height 27
drag, startPoint x: 327, startPoint y: 33, endPoint x: 464, endPoint y: 31, distance: 137.0
click at [464, 31] on input "Puree Strawberry - Colostrum_1" at bounding box center [607, 35] width 865 height 27
type input "Puree Strawberry"
click at [365, 108] on div "Add Ingredients Manage Recipe Delete Recipe Duplicate Recipe Scale Recipe Save …" at bounding box center [482, 123] width 616 height 30
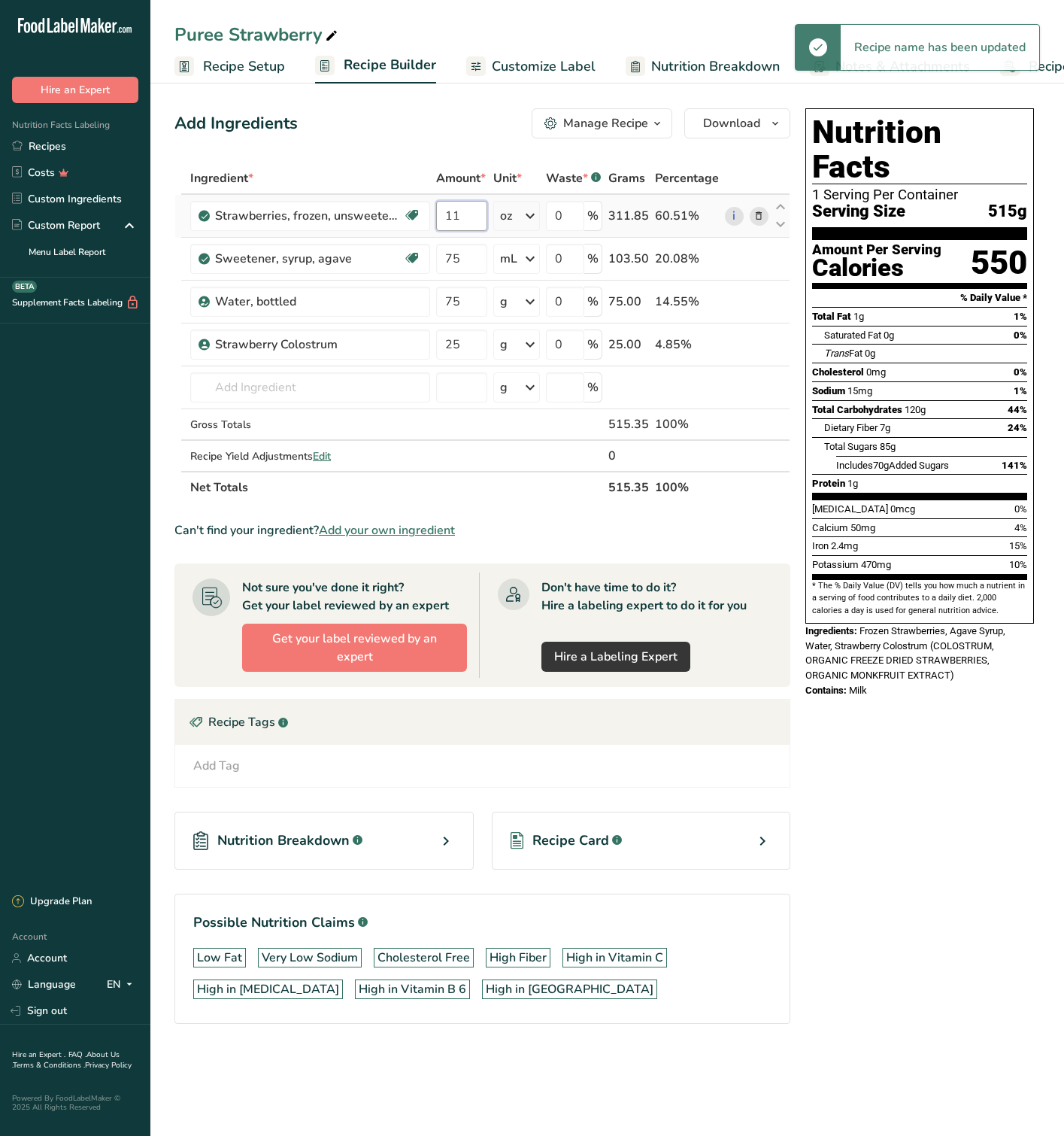
drag, startPoint x: 479, startPoint y: 216, endPoint x: 438, endPoint y: 215, distance: 41.0
click at [438, 215] on input "11" at bounding box center [462, 216] width 51 height 30
type input "20"
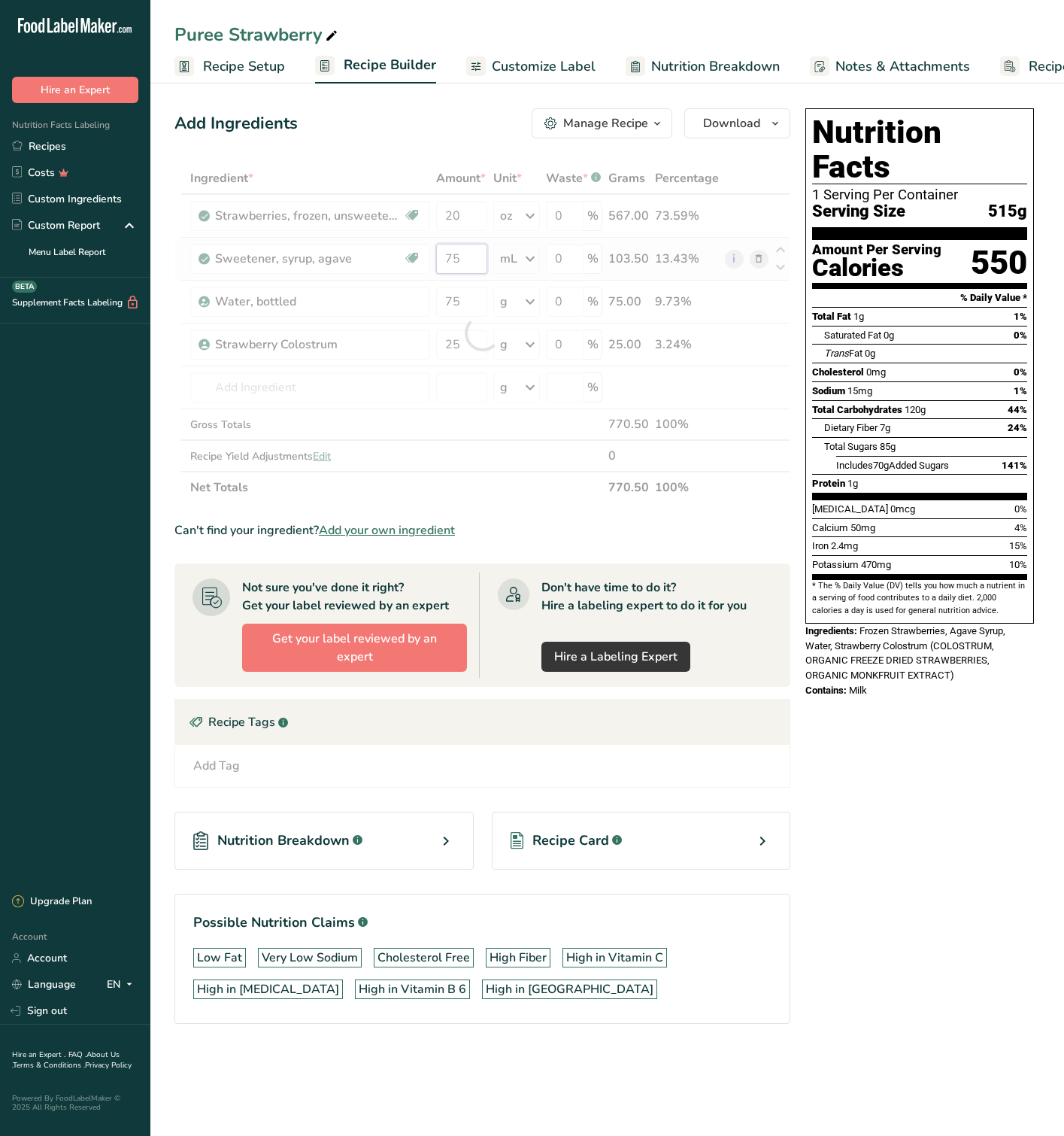
click at [463, 260] on div "Ingredient * Amount * Unit * Waste * .a-a{fill:#347362;}.b-a{fill:#fff;} Grams …" at bounding box center [482, 333] width 616 height 341
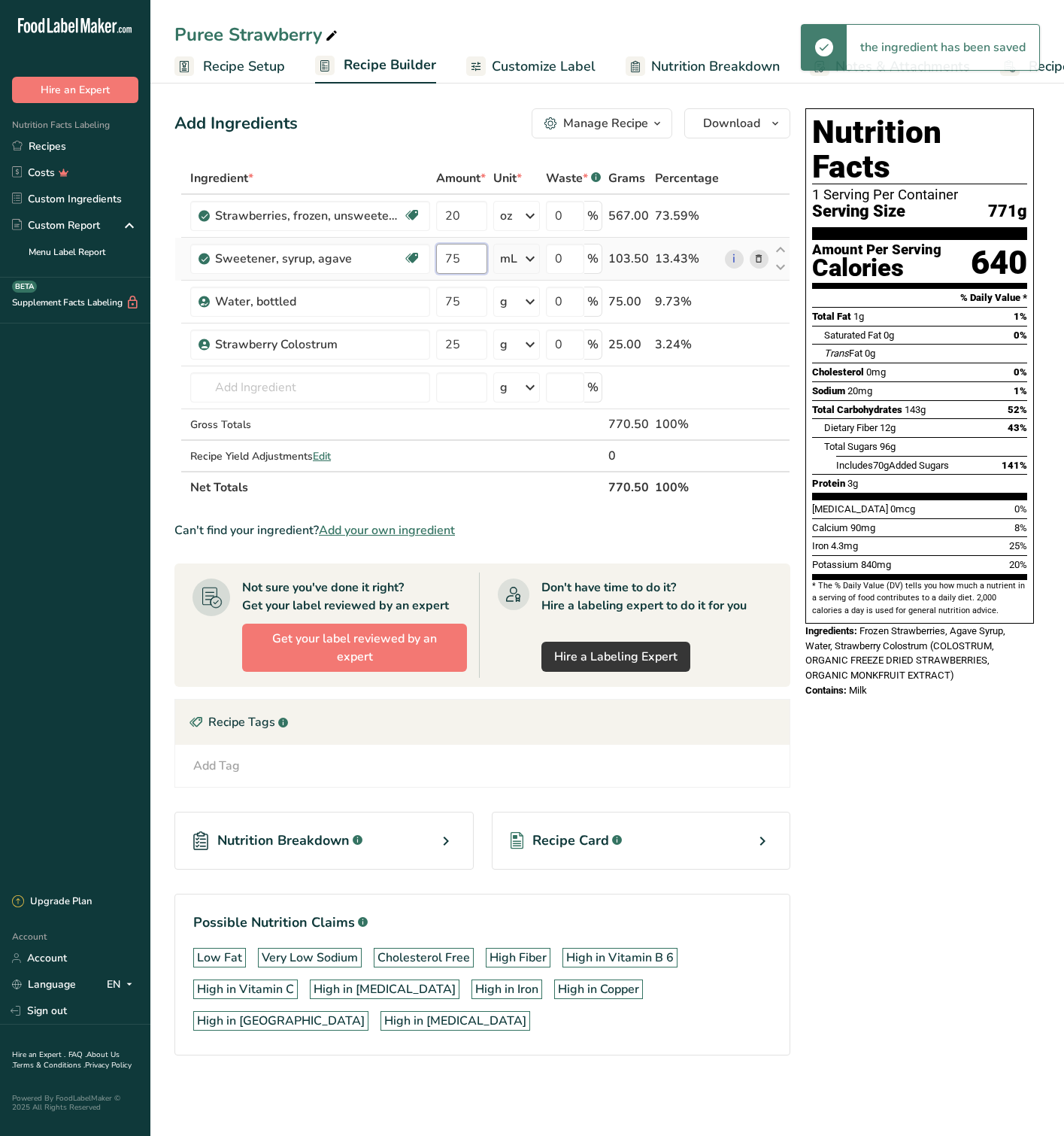
drag, startPoint x: 473, startPoint y: 258, endPoint x: 440, endPoint y: 254, distance: 33.2
click at [440, 254] on input "75" at bounding box center [462, 259] width 51 height 30
type input "200"
click at [486, 301] on div "Ingredient * Amount * Unit * Waste * .a-a{fill:#347362;}.b-a{fill:#fff;} Grams …" at bounding box center [482, 333] width 616 height 341
drag, startPoint x: 482, startPoint y: 300, endPoint x: 427, endPoint y: 296, distance: 55.1
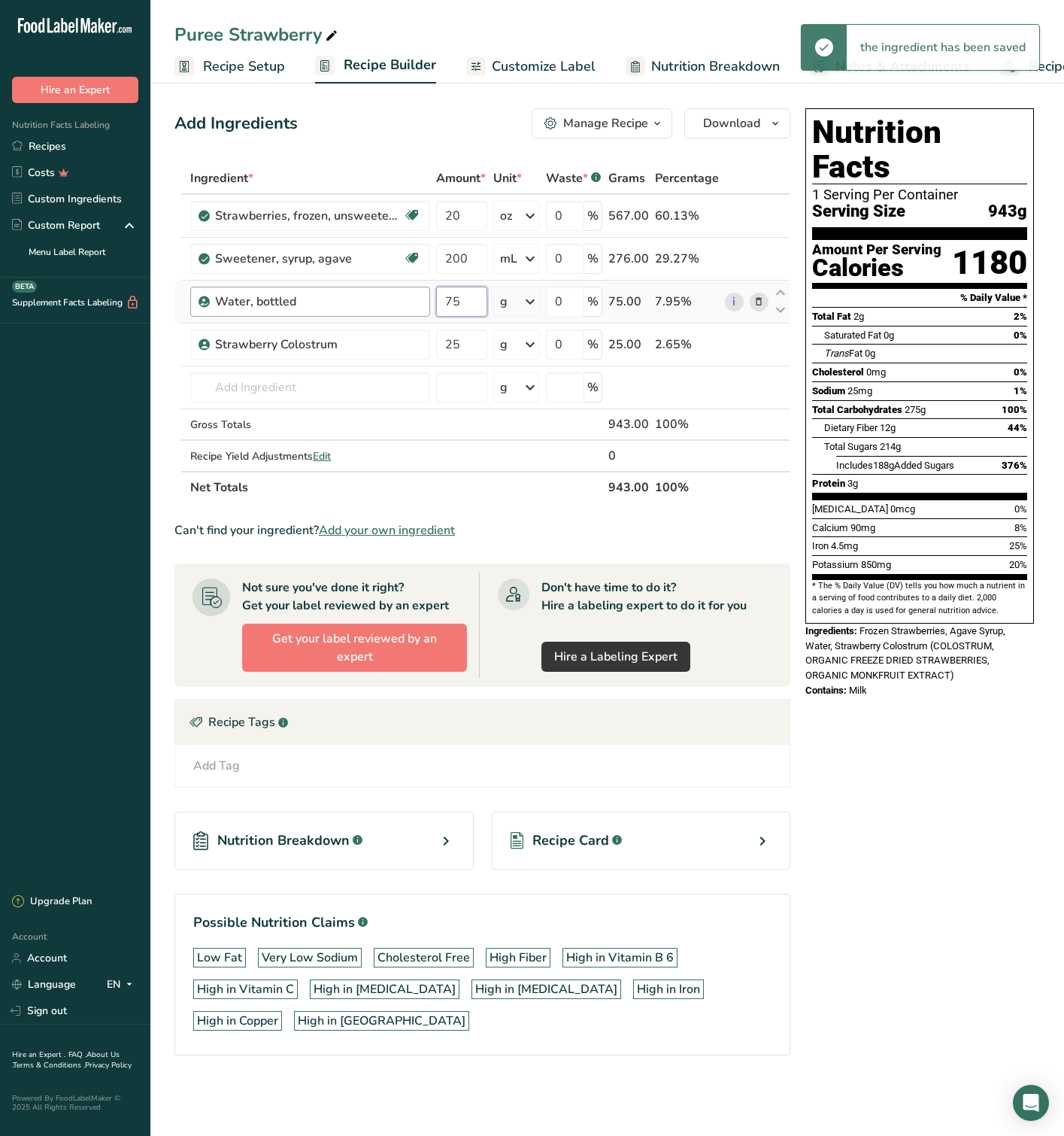
click at [427, 296] on tr "Water, bottled 75 g Weight Units g kg mg See more Volume Units l Volume units r…" at bounding box center [482, 302] width 614 height 43
type input "100"
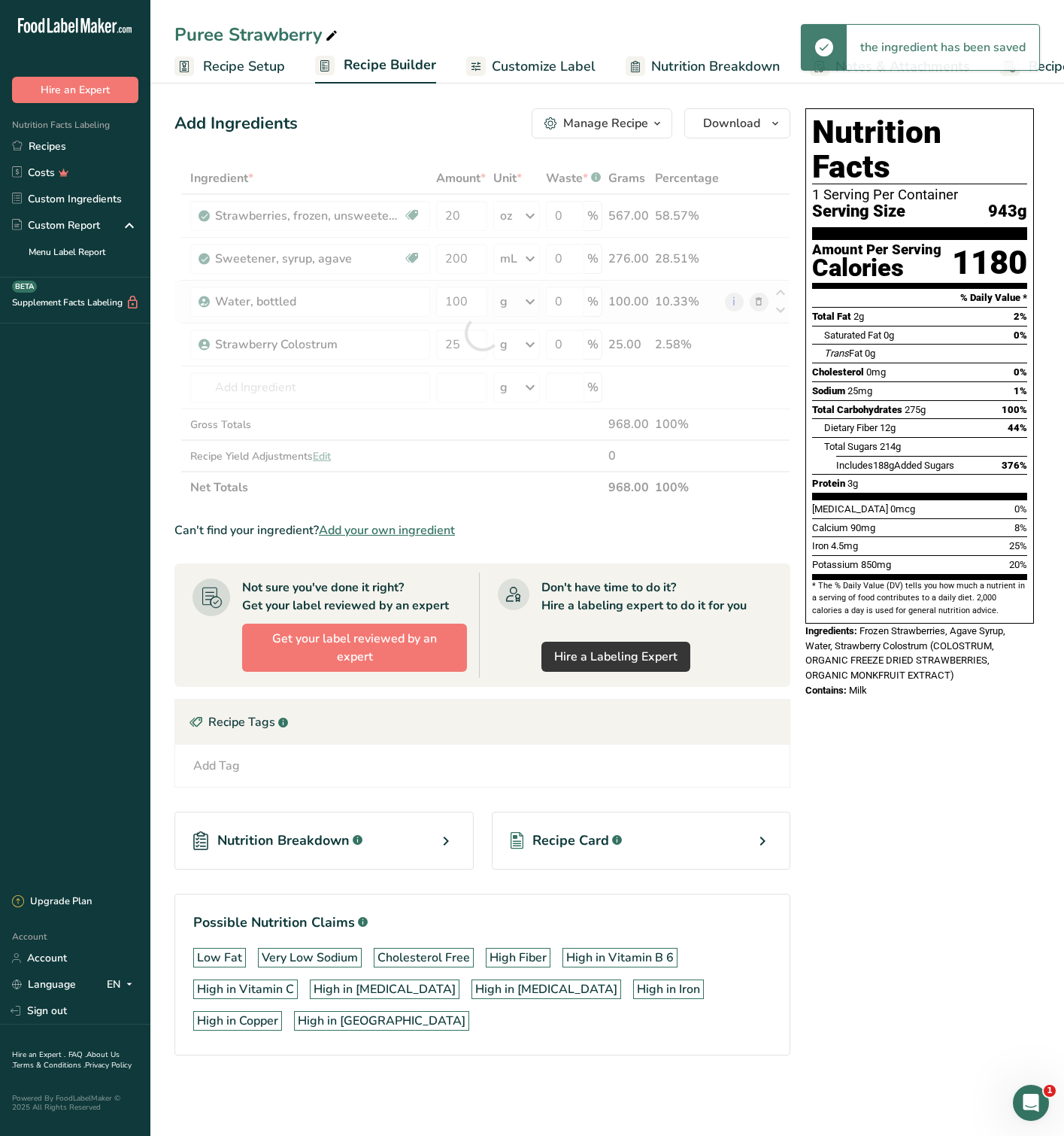
click at [527, 300] on div "Ingredient * Amount * Unit * Waste * .a-a{fill:#347362;}.b-a{fill:#fff;} Grams …" at bounding box center [482, 333] width 616 height 341
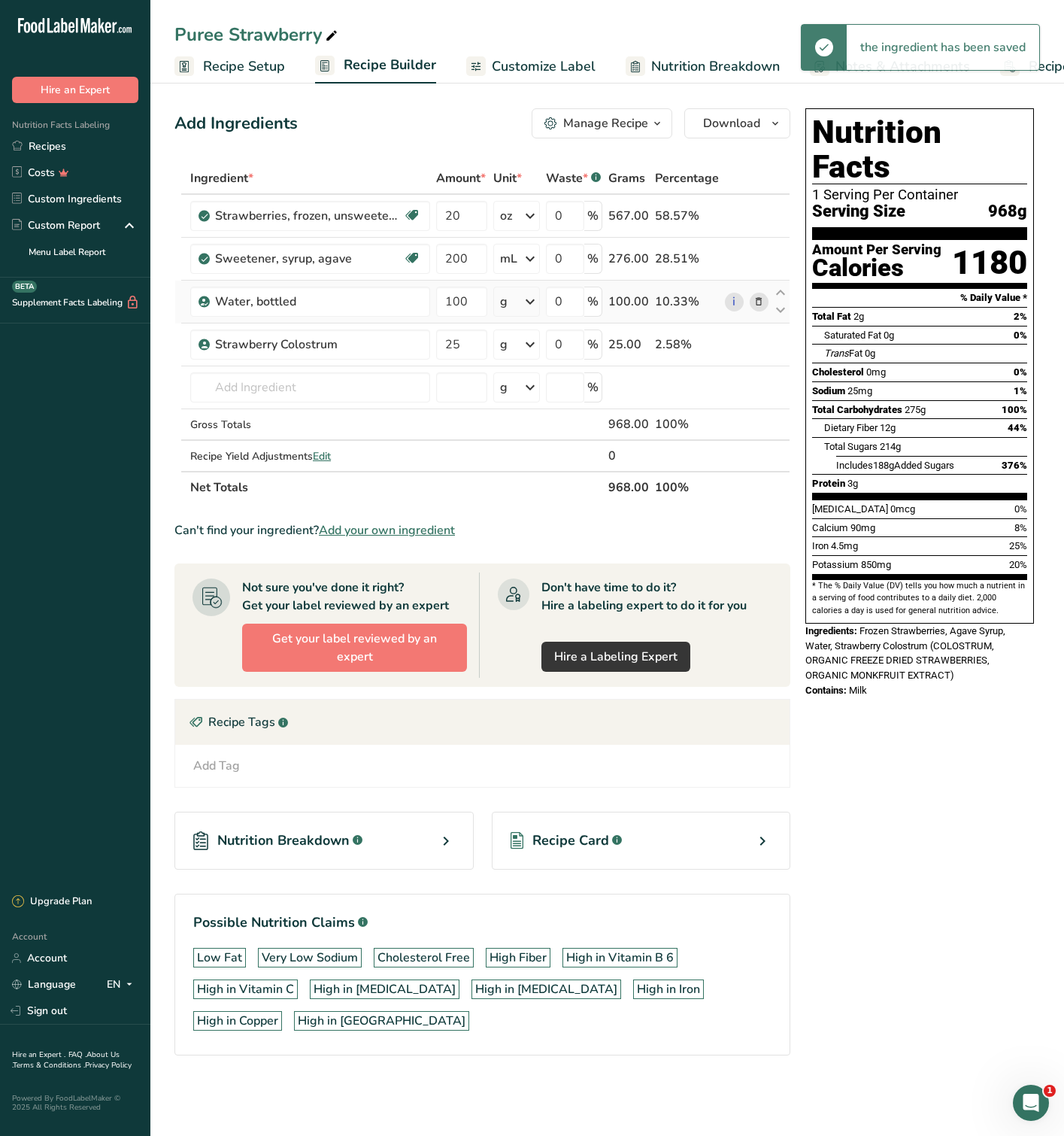
click at [527, 300] on icon at bounding box center [530, 302] width 18 height 27
click at [531, 494] on div "mL" at bounding box center [565, 491] width 114 height 16
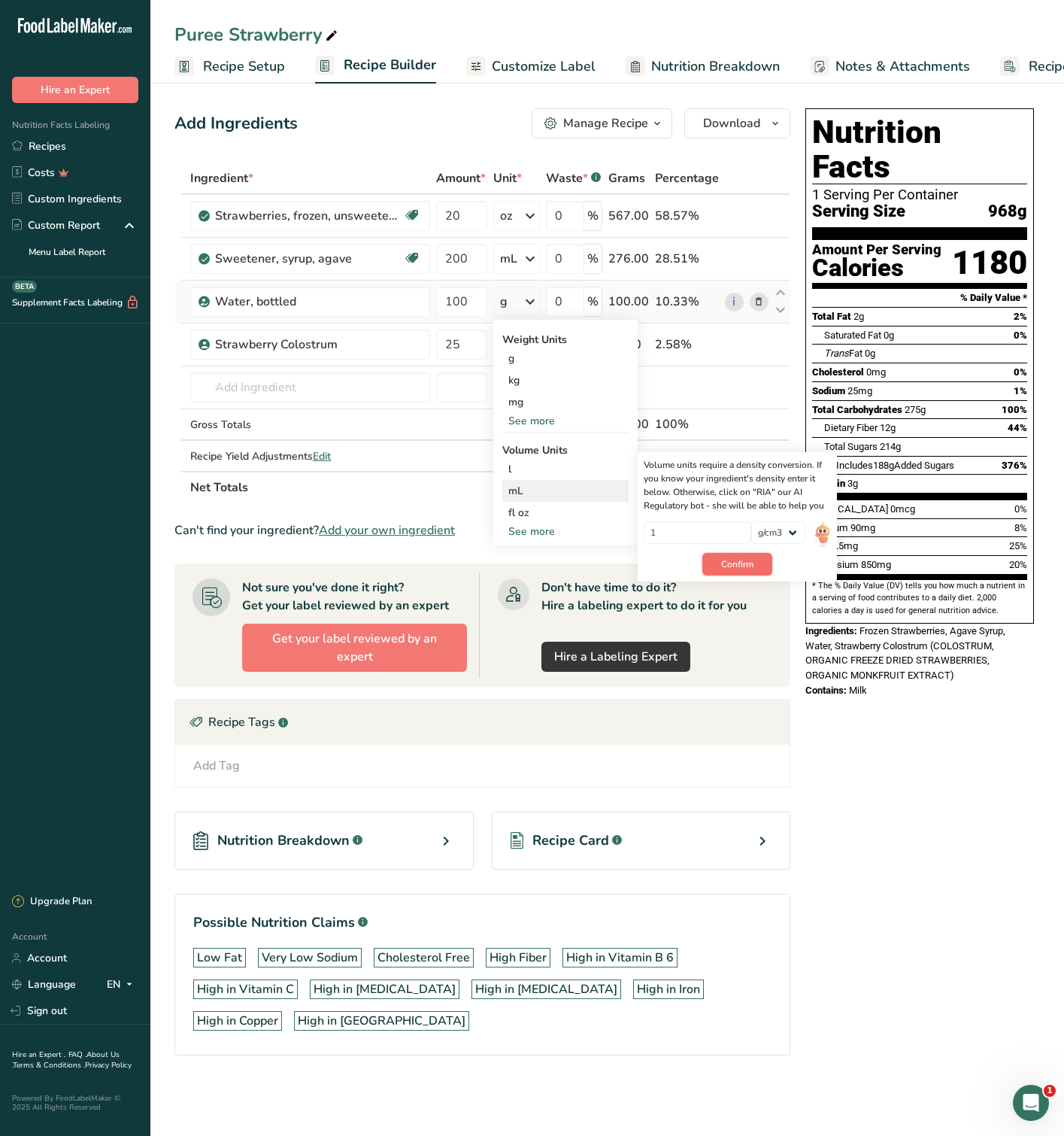
click at [747, 562] on span "Confirm" at bounding box center [737, 564] width 32 height 14
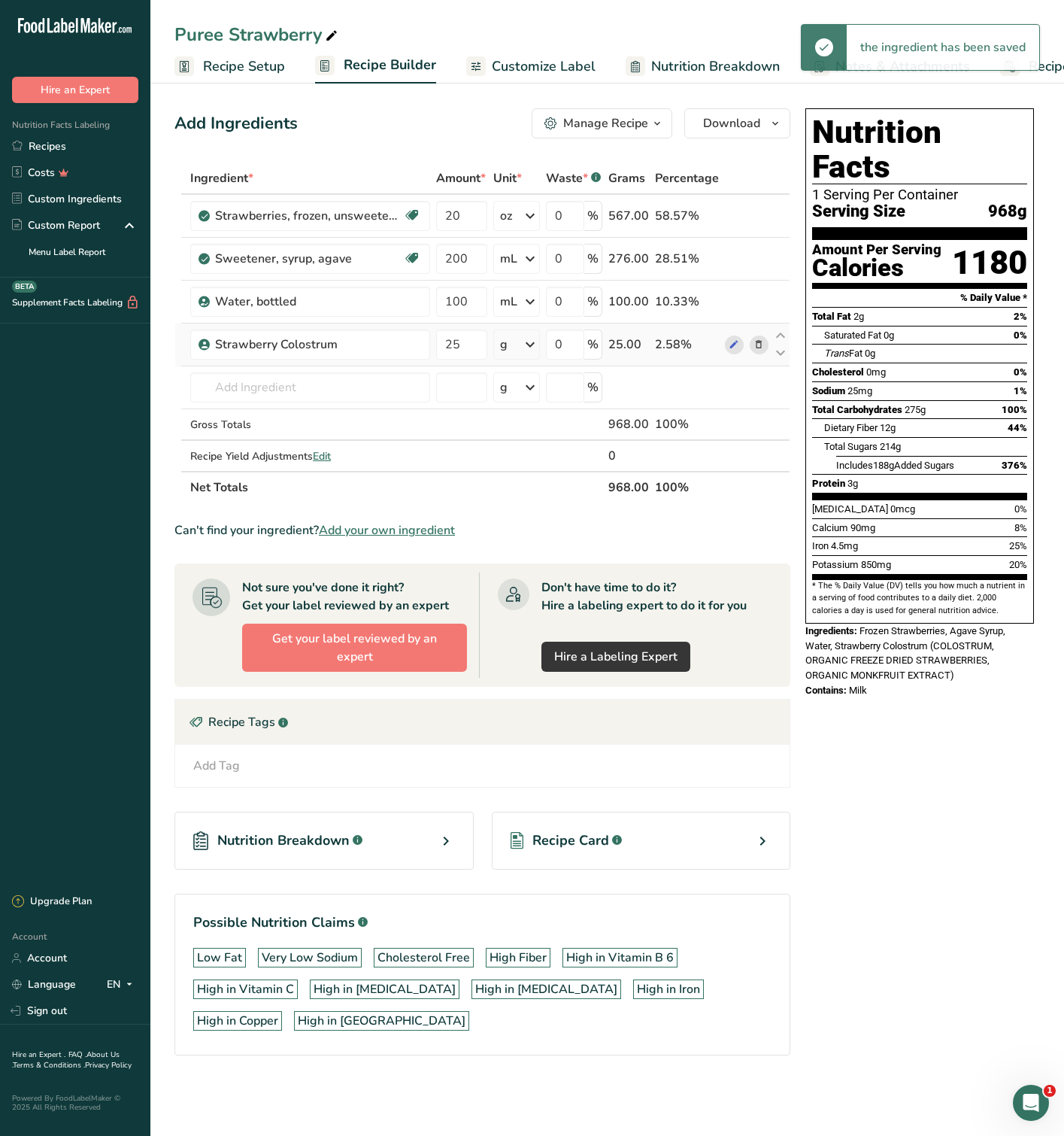
click at [763, 343] on icon at bounding box center [758, 345] width 11 height 16
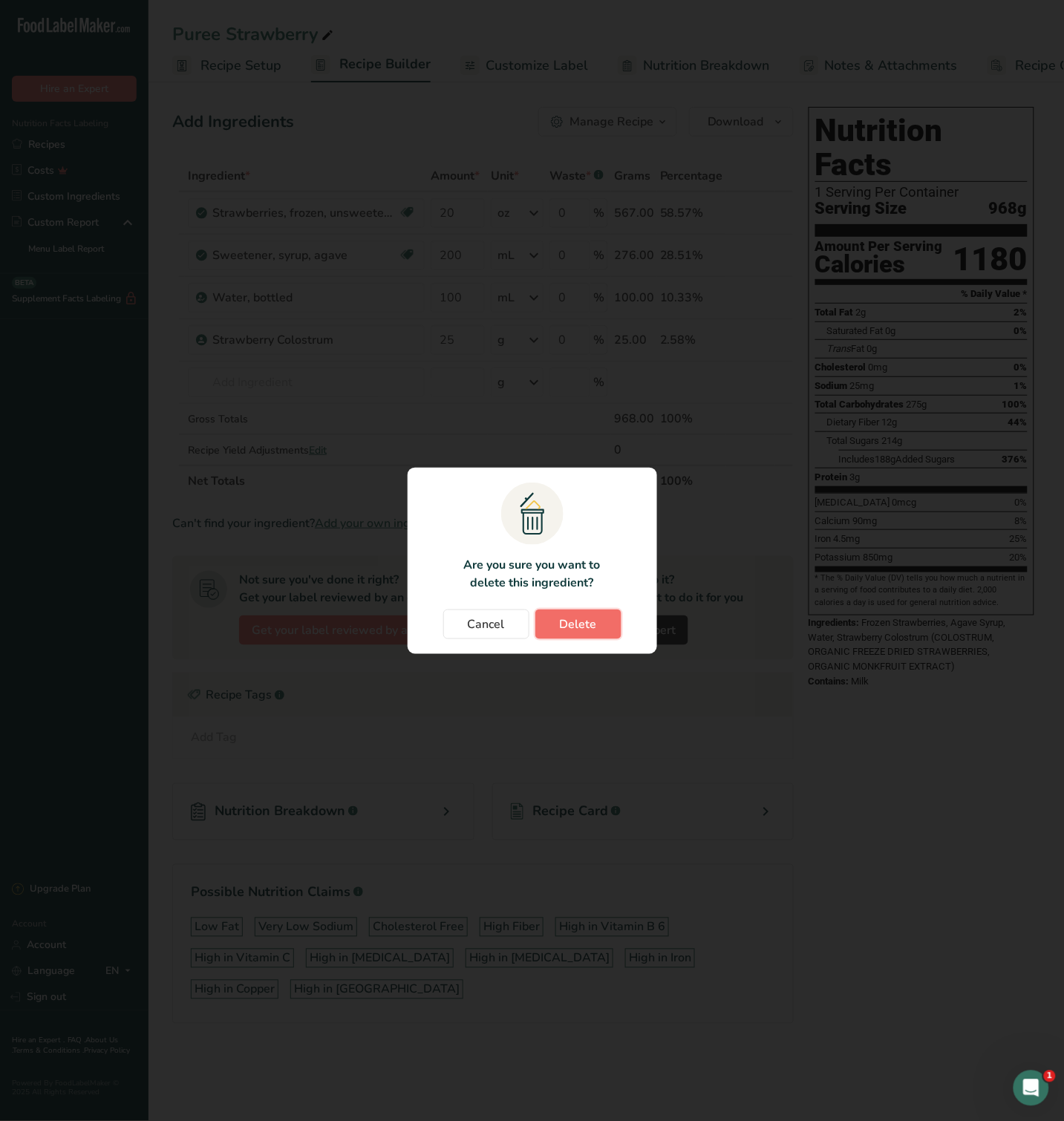
click at [585, 619] on span "Delete" at bounding box center [578, 624] width 37 height 18
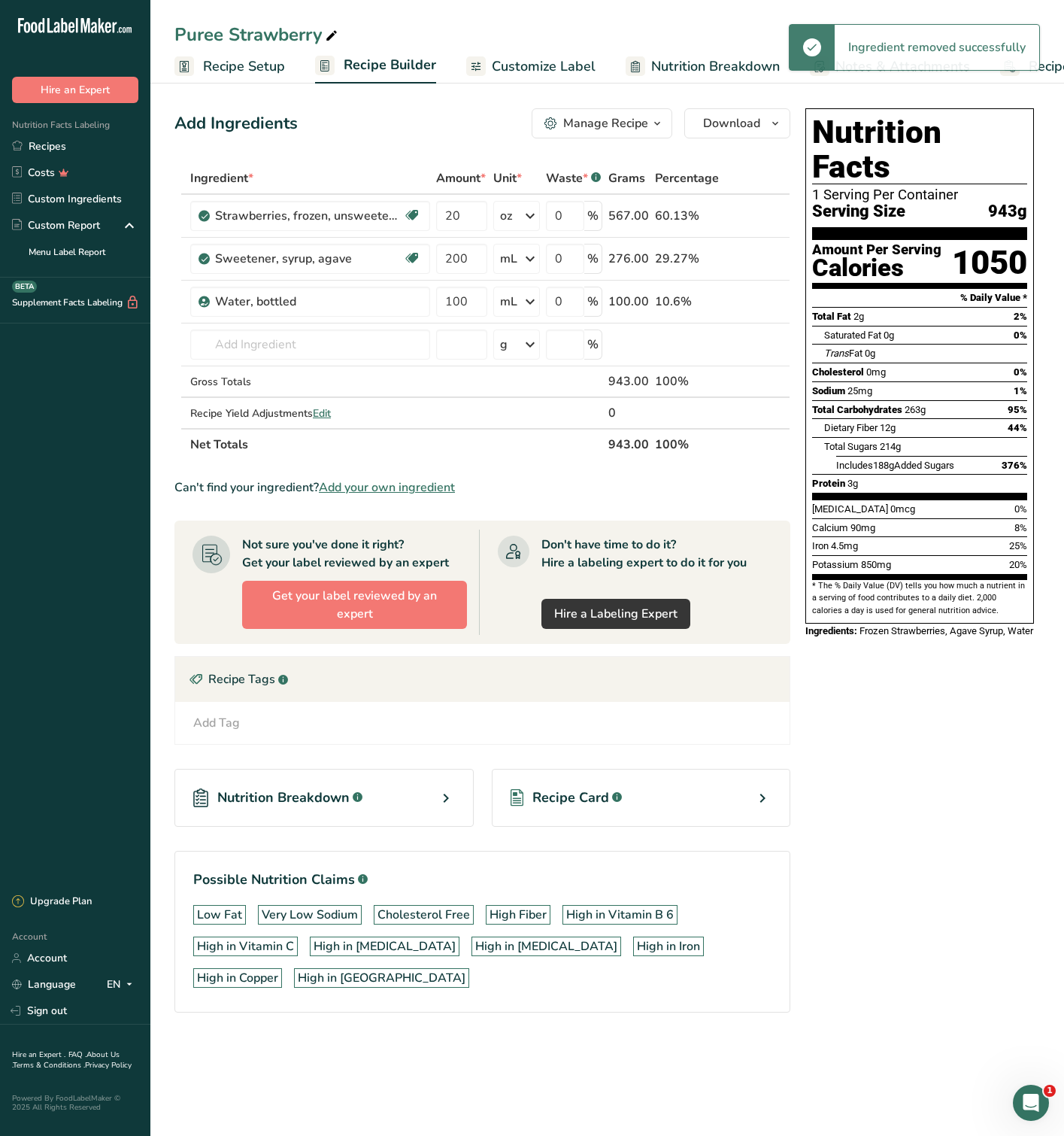
click at [603, 112] on button "Manage Recipe" at bounding box center [601, 123] width 141 height 30
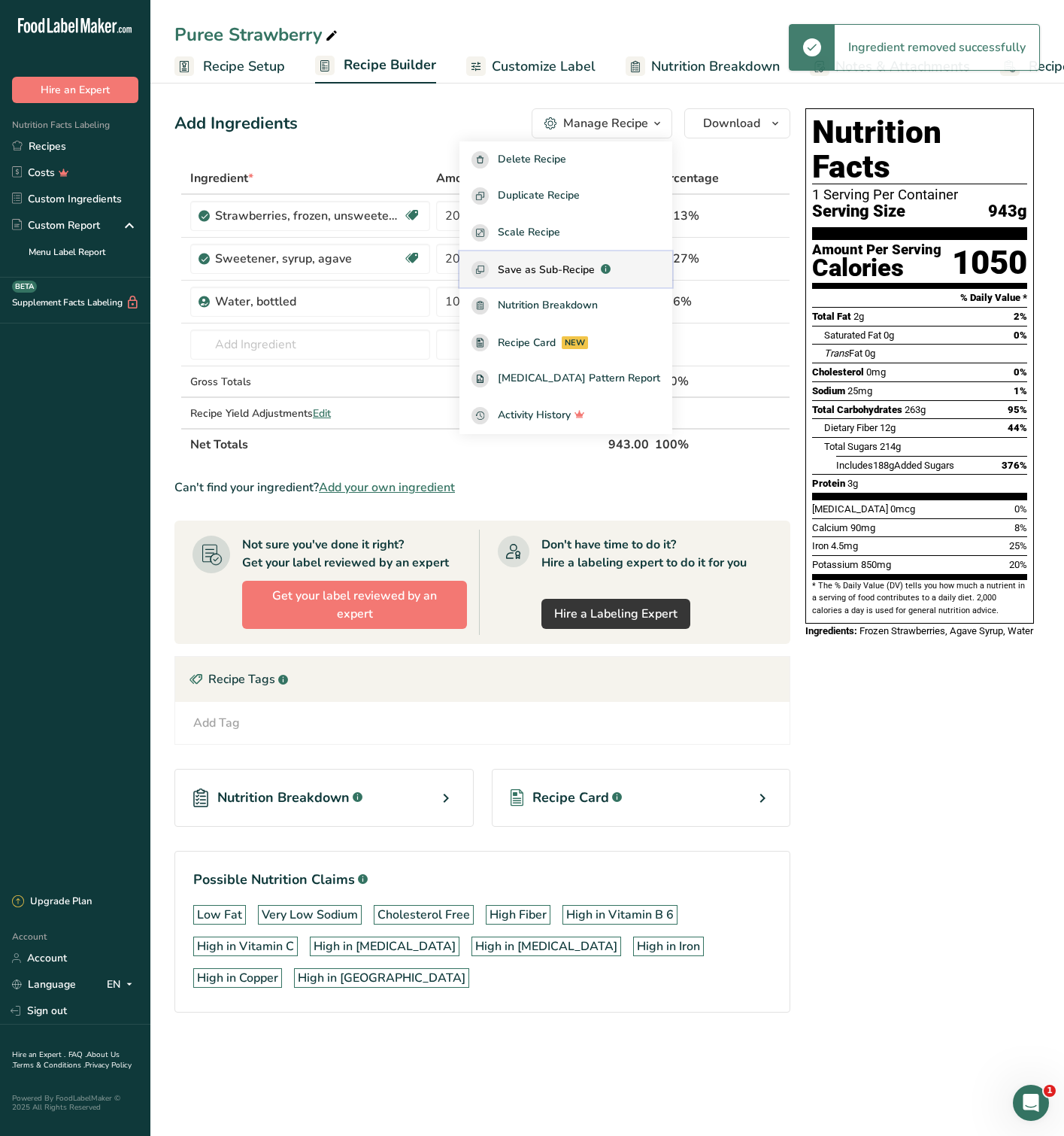
click at [582, 273] on span "Save as Sub-Recipe" at bounding box center [546, 270] width 97 height 16
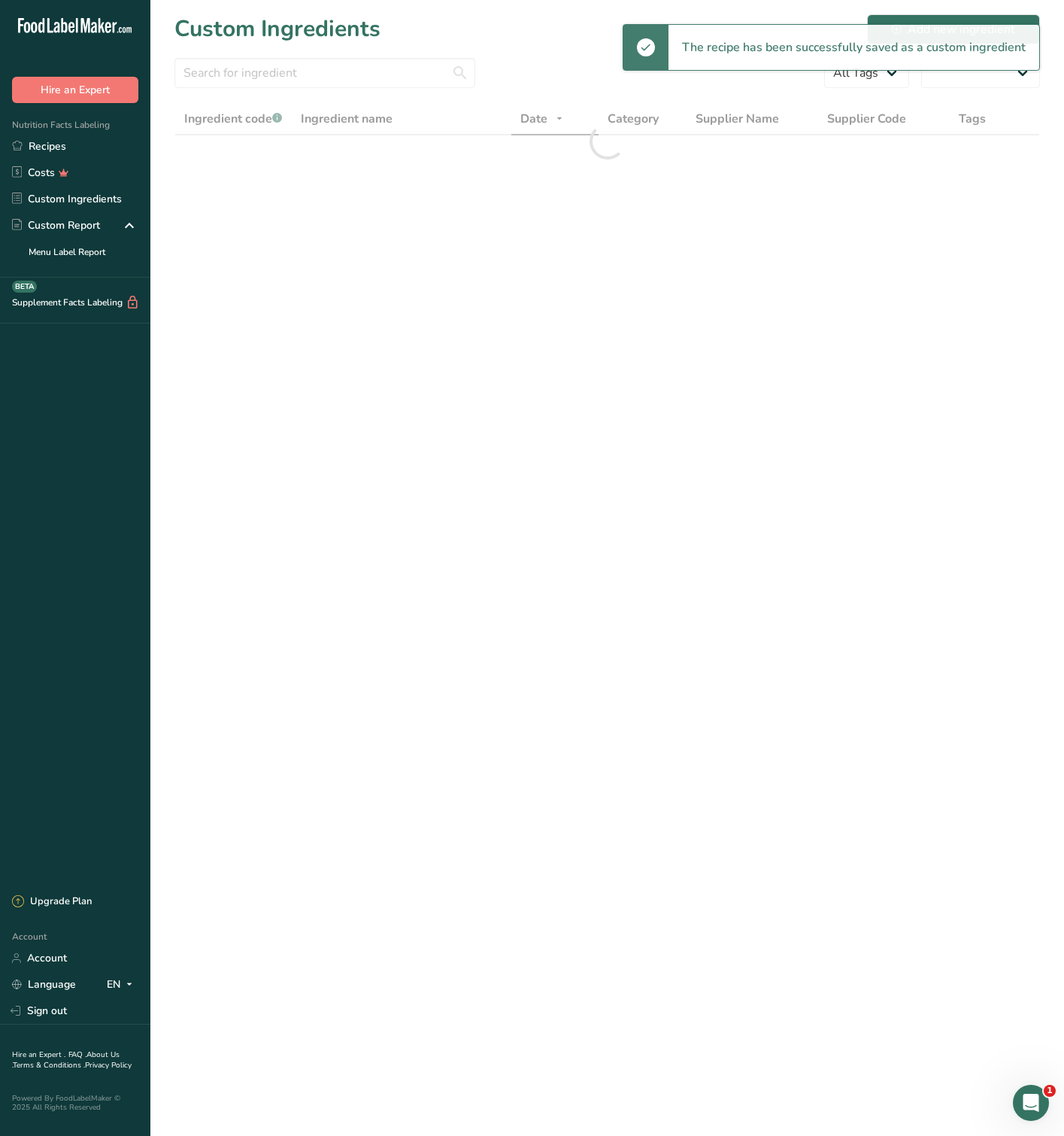
select select "30"
